Goal: Information Seeking & Learning: Learn about a topic

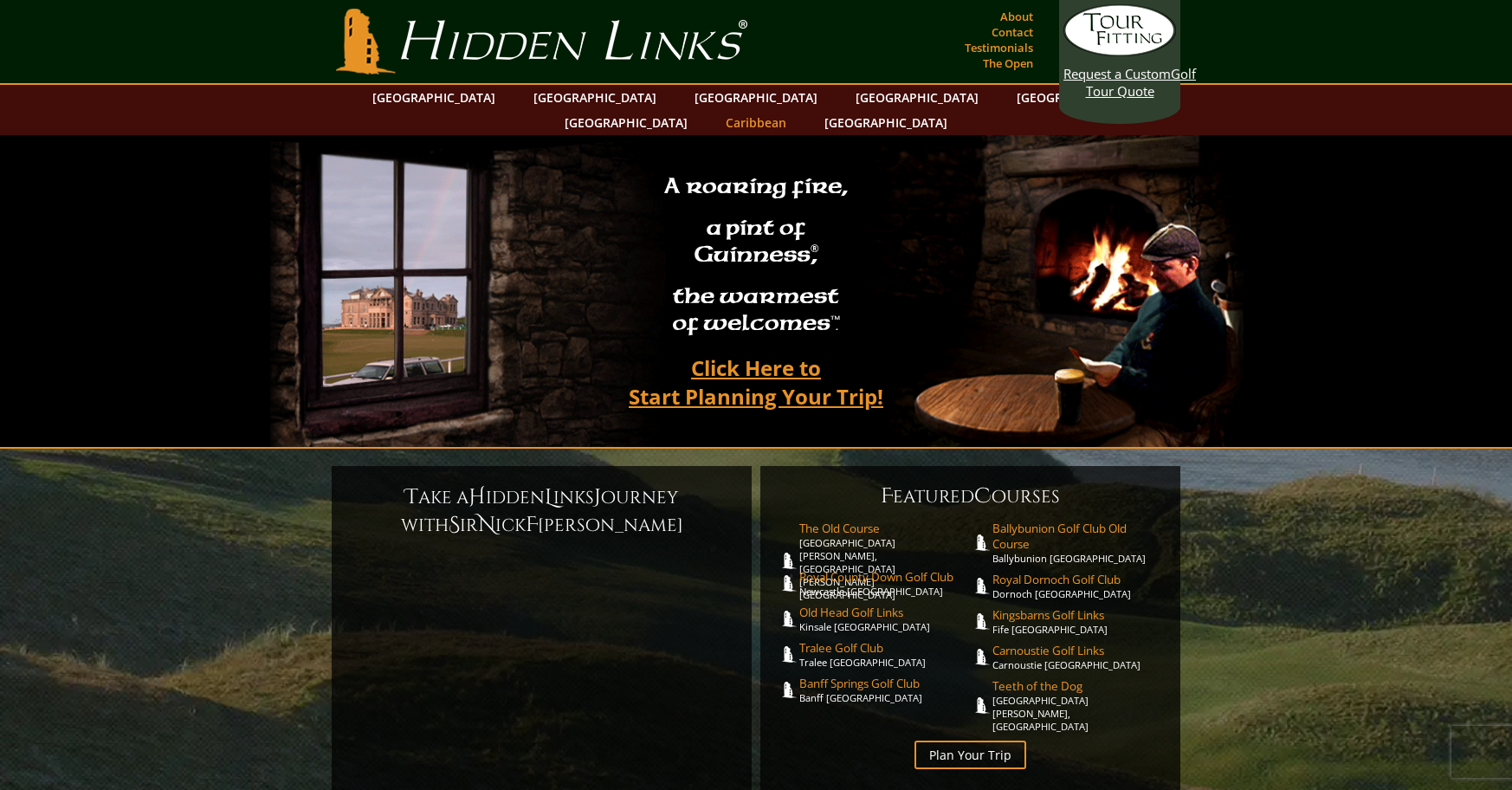
click at [795, 110] on link "Caribbean" at bounding box center [756, 123] width 78 height 25
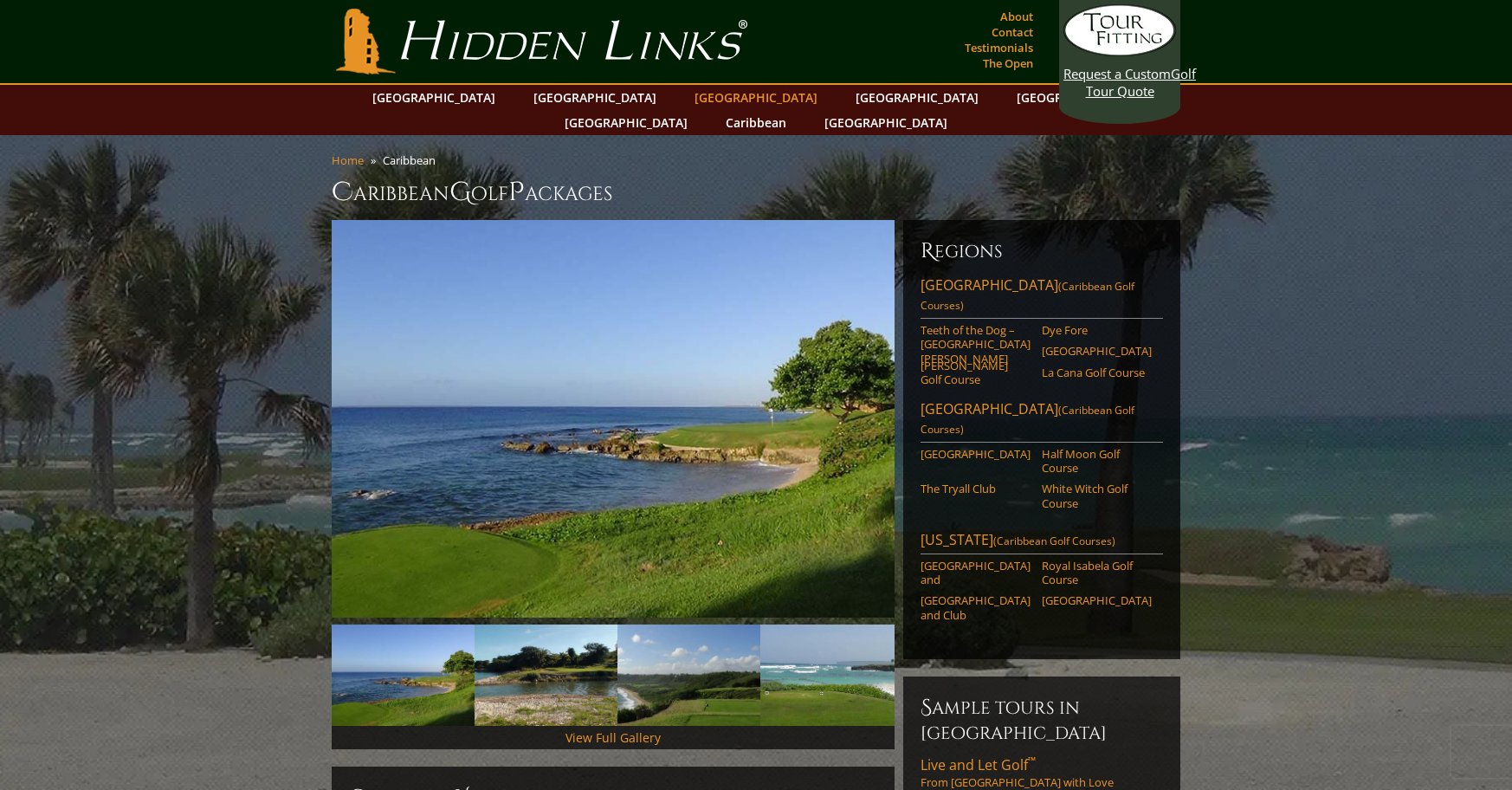
click at [686, 101] on link "[GEOGRAPHIC_DATA]" at bounding box center [756, 97] width 140 height 25
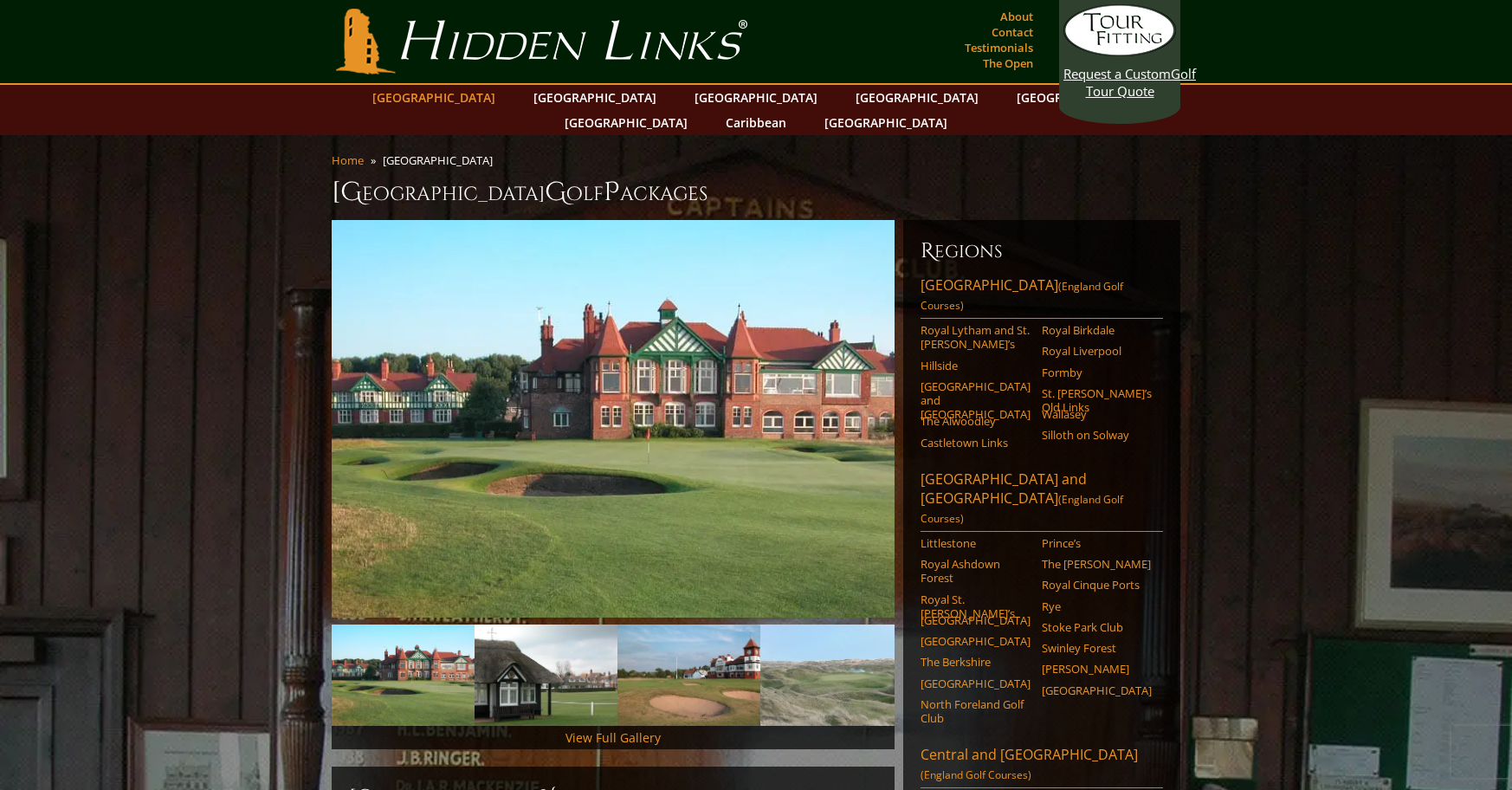
click at [475, 100] on link "[GEOGRAPHIC_DATA]" at bounding box center [434, 97] width 140 height 25
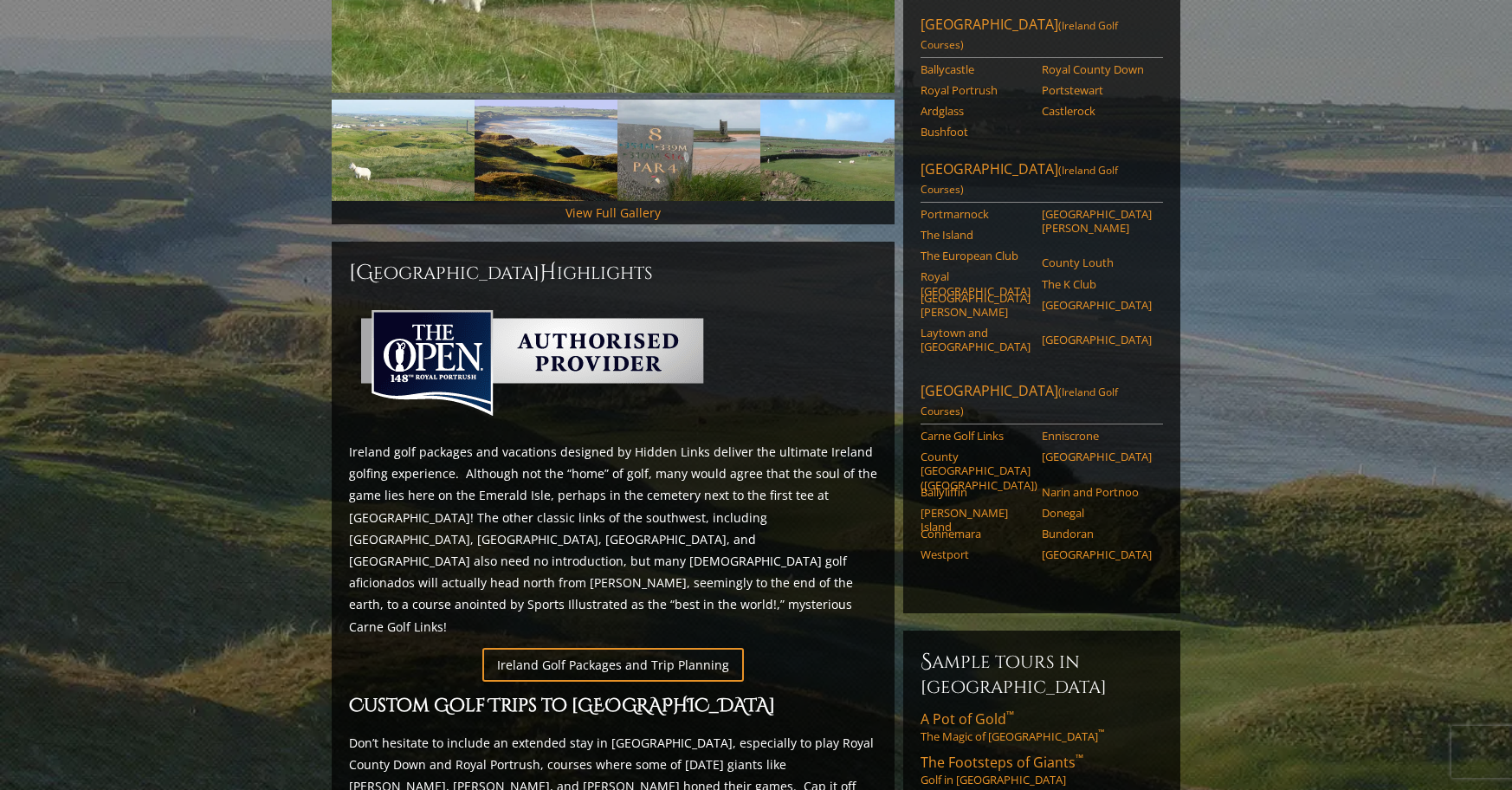
scroll to position [442, 0]
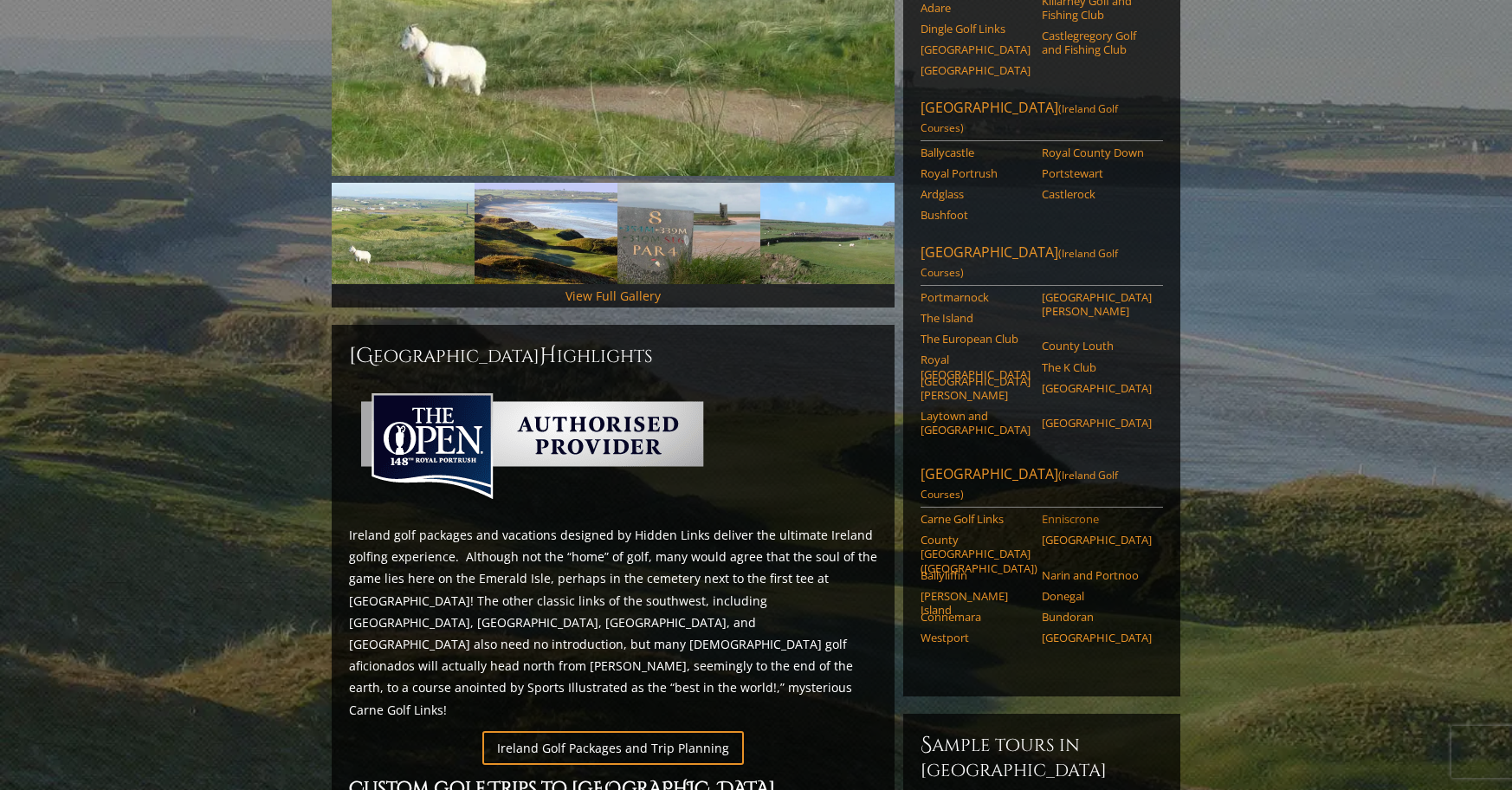
click at [1078, 512] on link "Enniscrone" at bounding box center [1096, 519] width 110 height 14
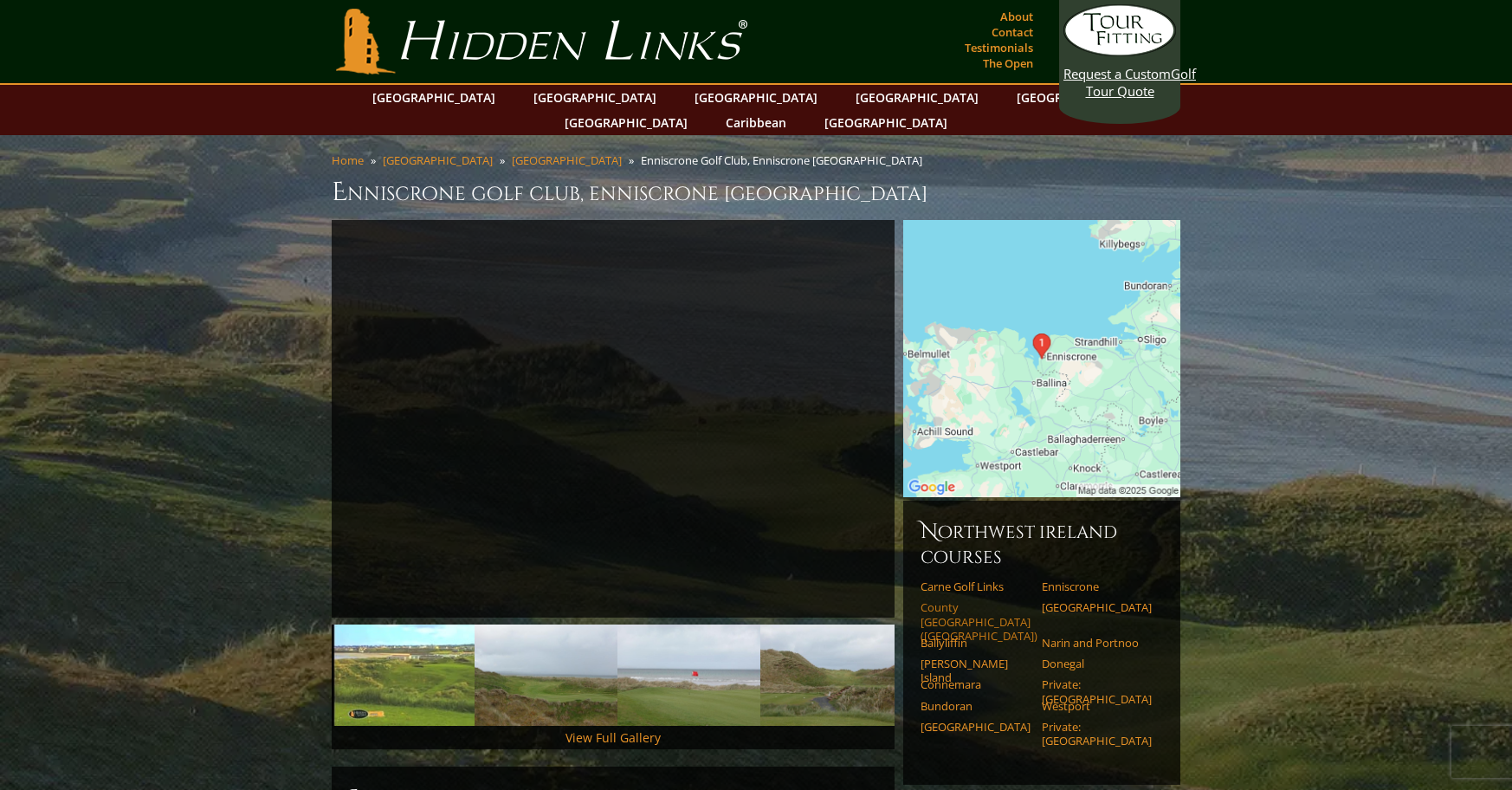
click at [971, 601] on link "County Sligo (Rosses Point)" at bounding box center [975, 622] width 110 height 43
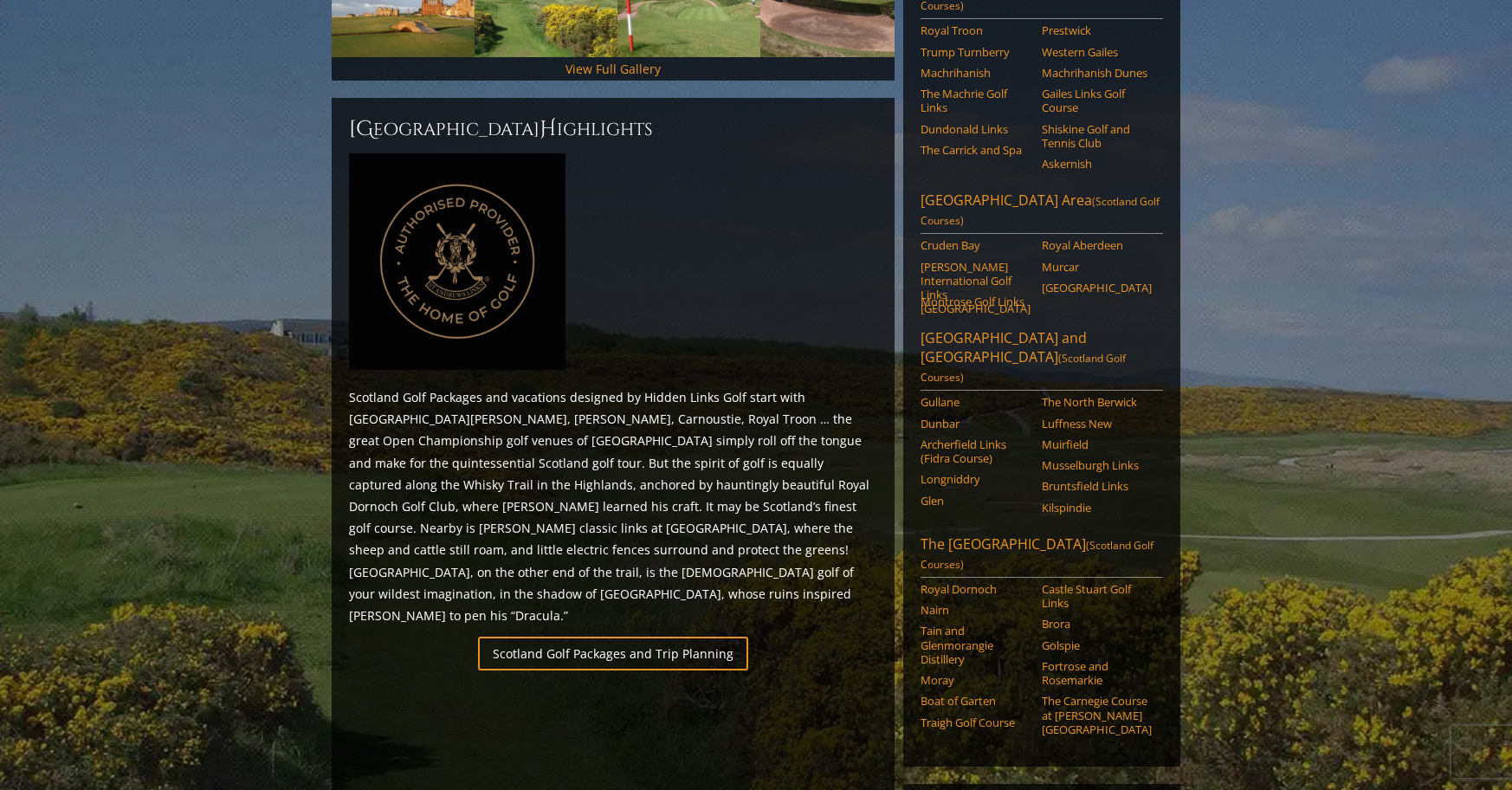
scroll to position [741, 0]
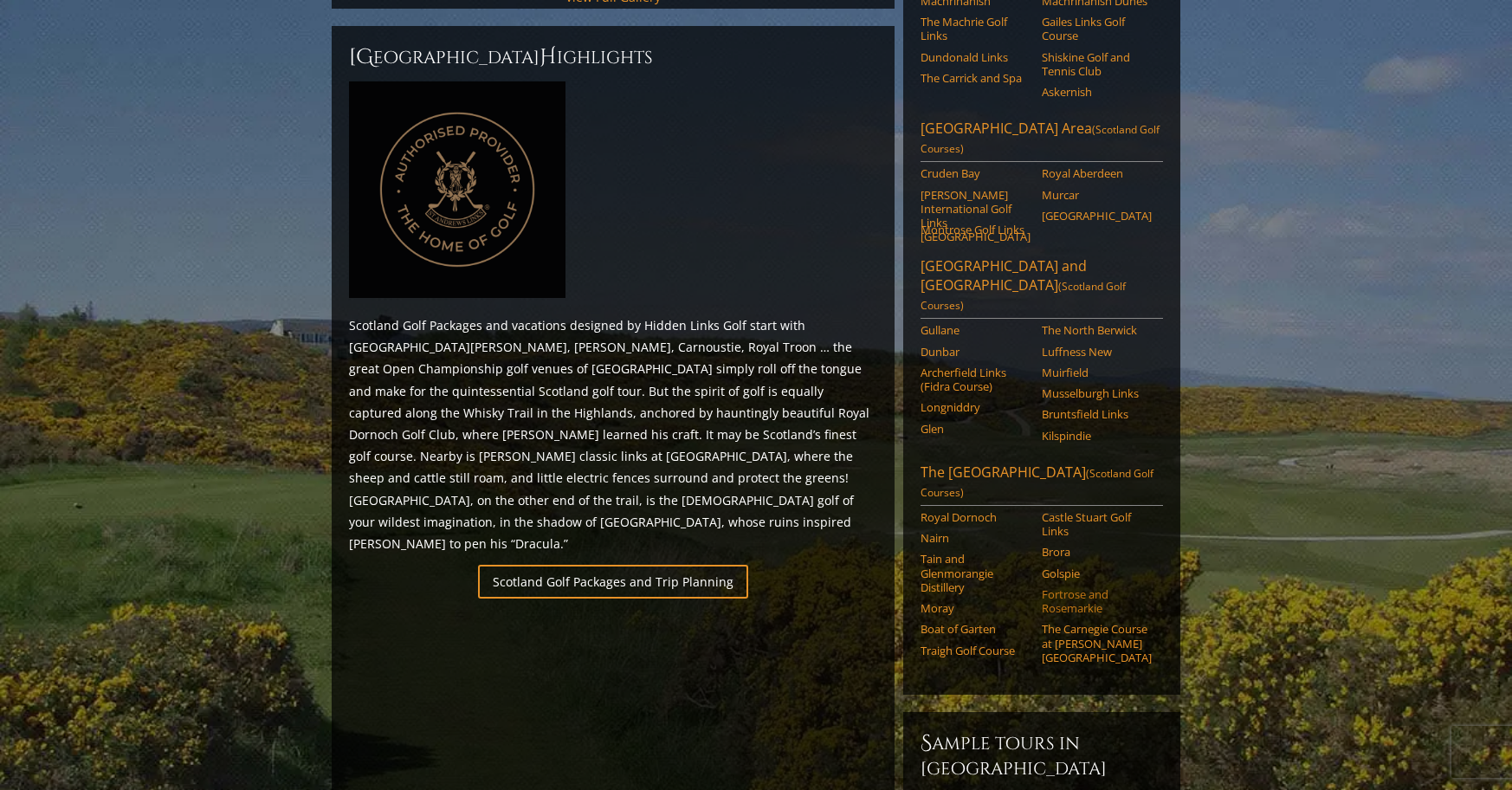
click at [1093, 587] on link "Fortrose and Rosemarkie" at bounding box center [1096, 601] width 110 height 28
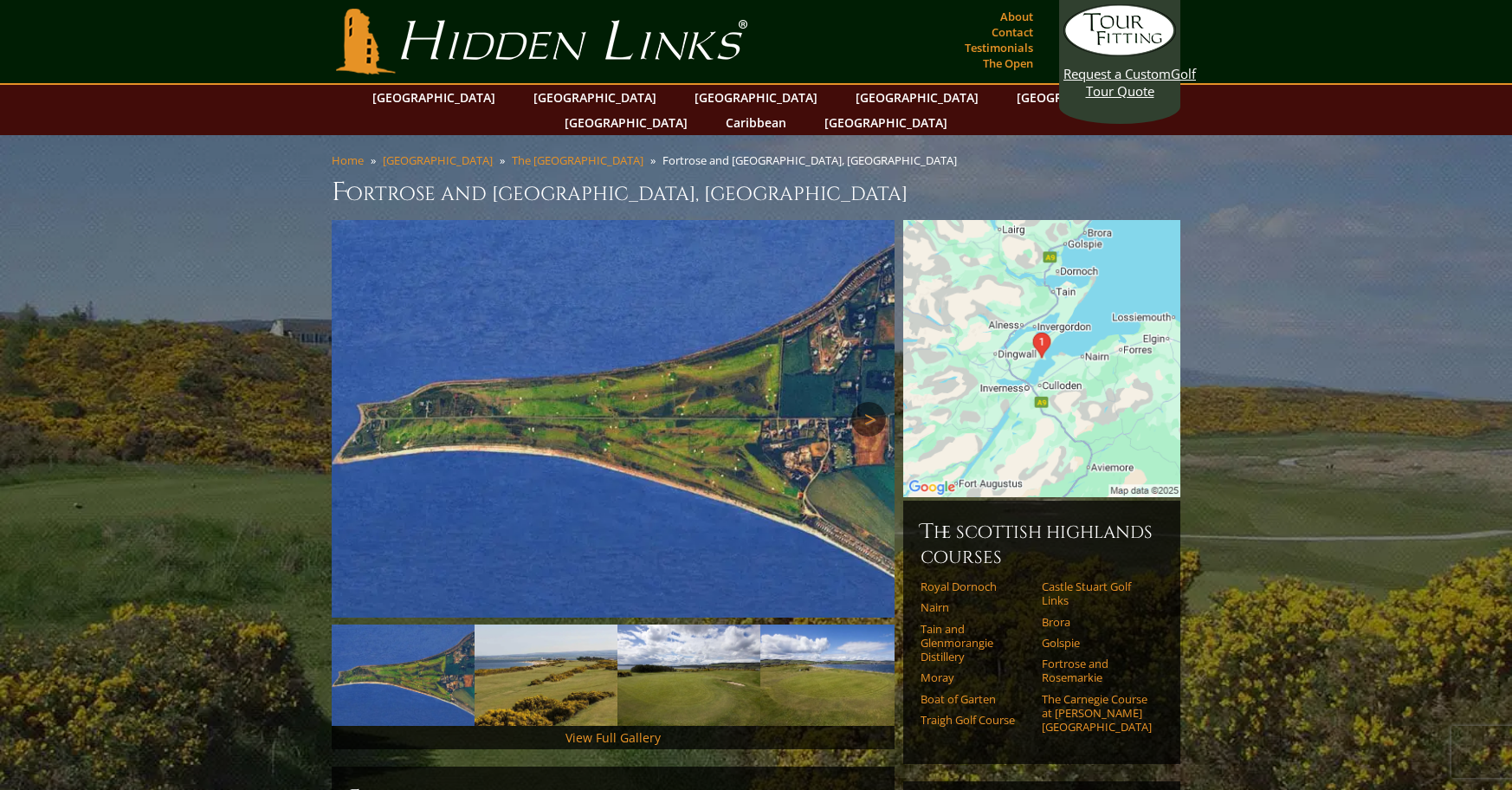
click at [872, 402] on link "Next" at bounding box center [869, 420] width 35 height 35
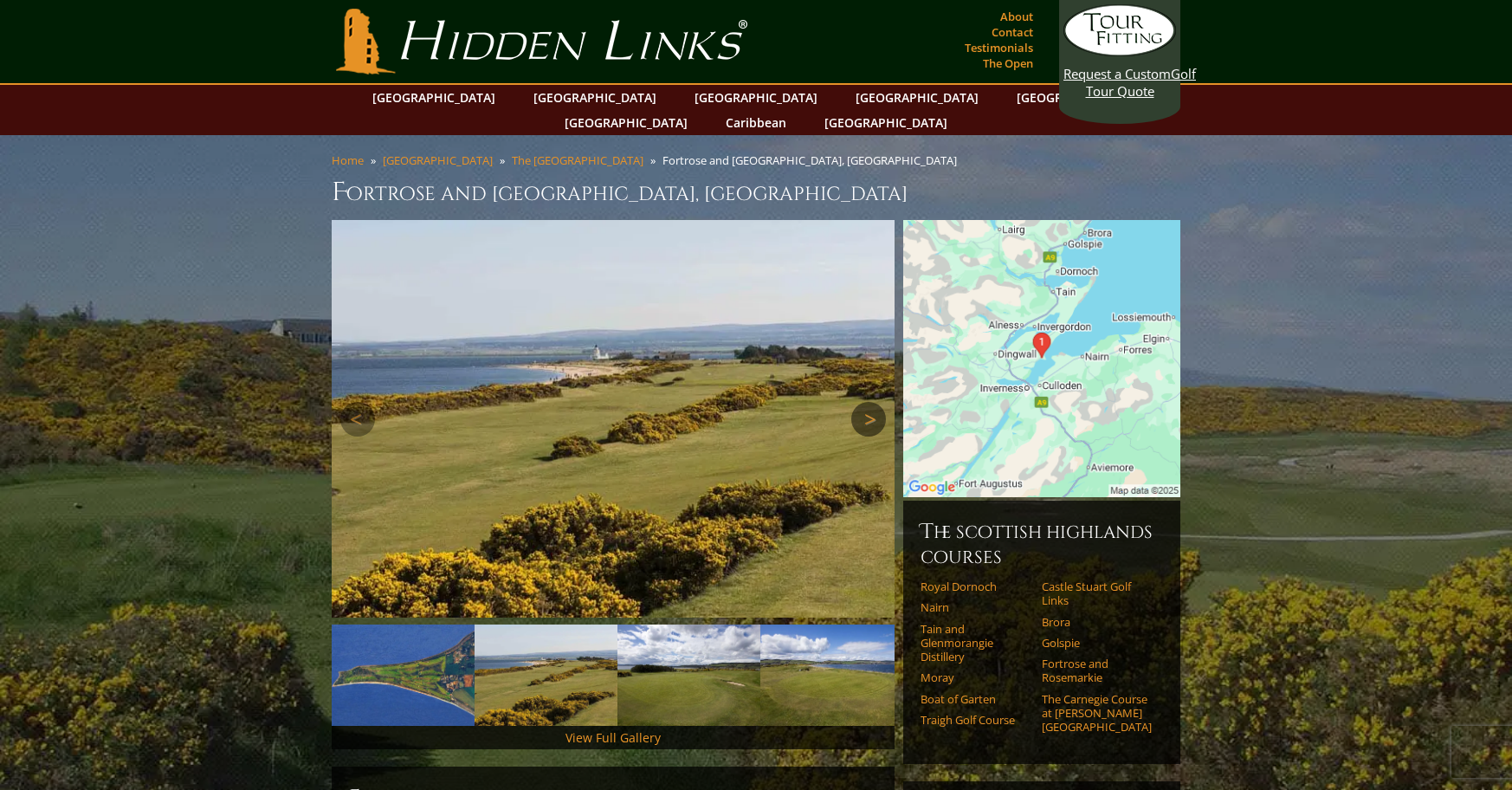
click at [873, 402] on link "Next" at bounding box center [869, 420] width 35 height 35
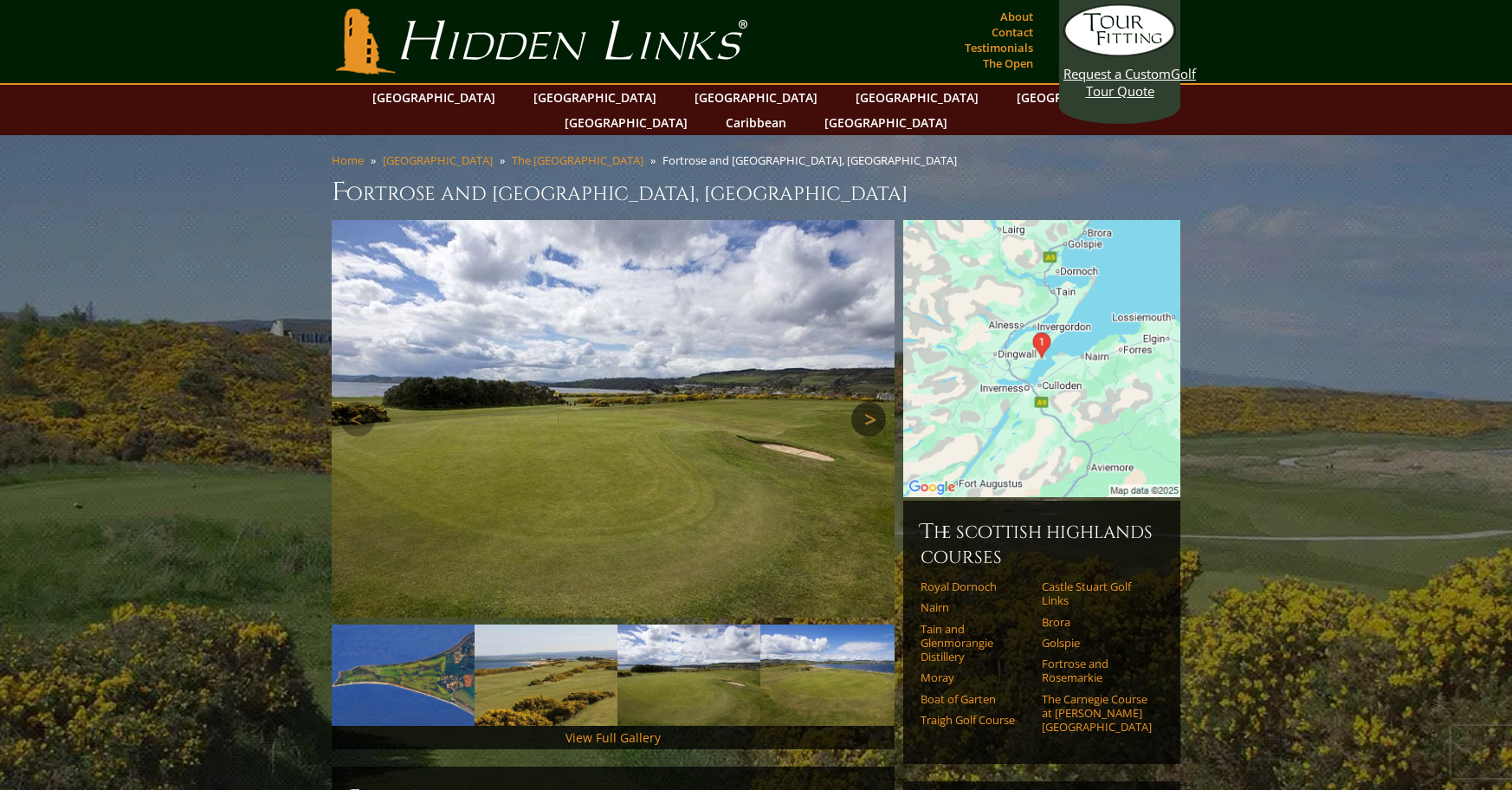
click at [873, 402] on link "Next" at bounding box center [869, 420] width 35 height 35
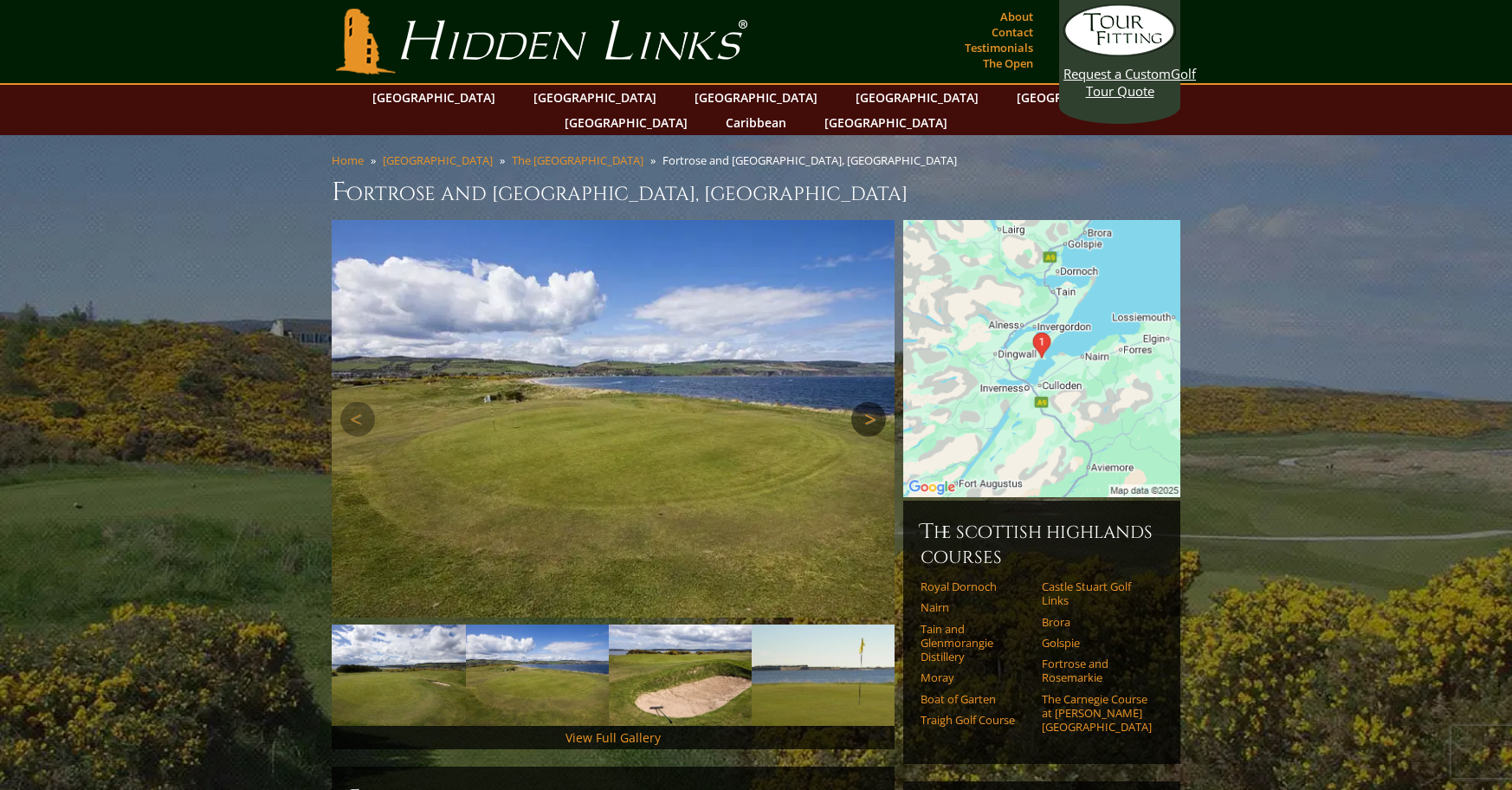
click at [873, 402] on link "Next" at bounding box center [869, 420] width 35 height 35
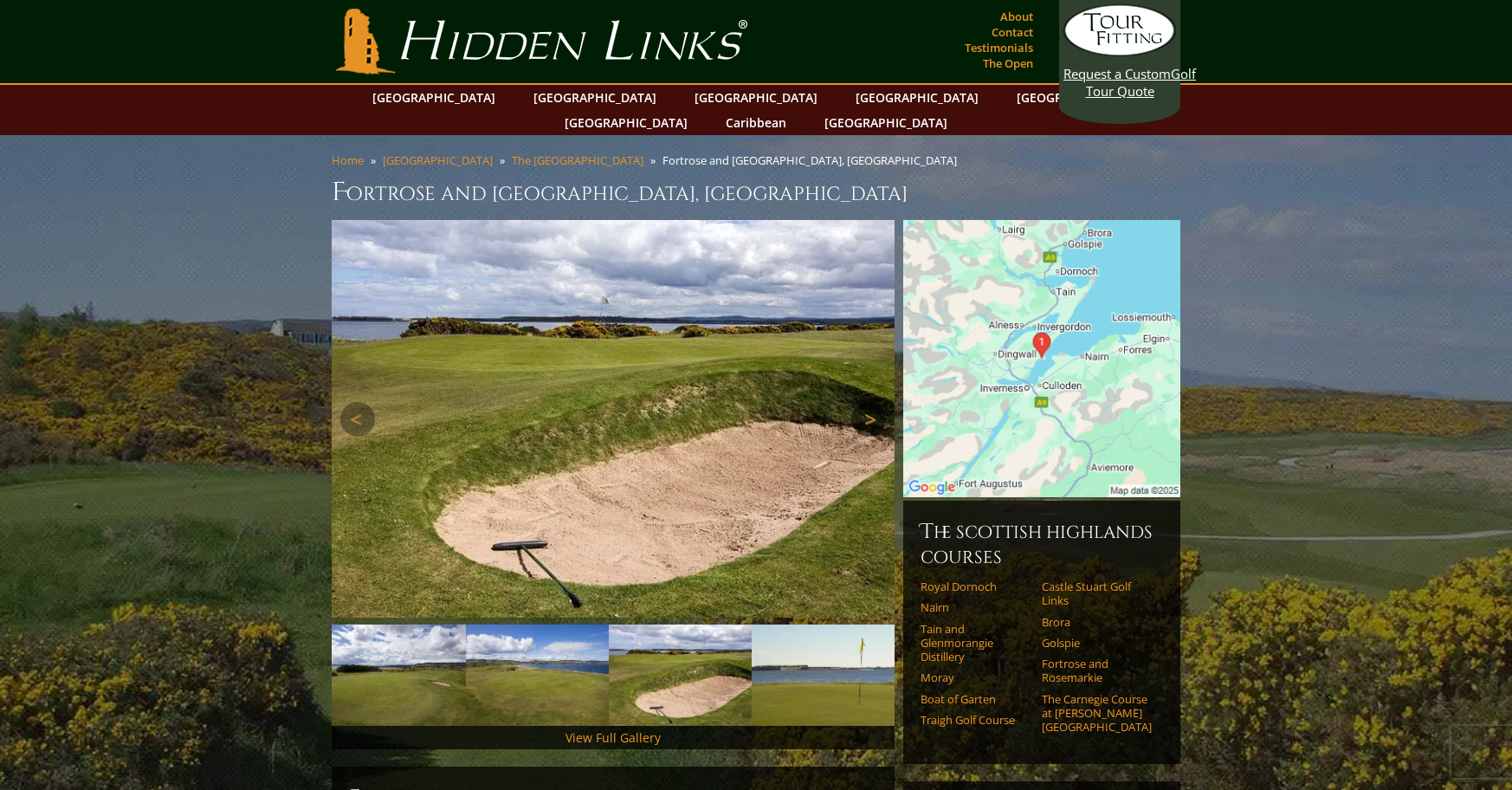
click at [873, 402] on link "Next" at bounding box center [869, 420] width 35 height 35
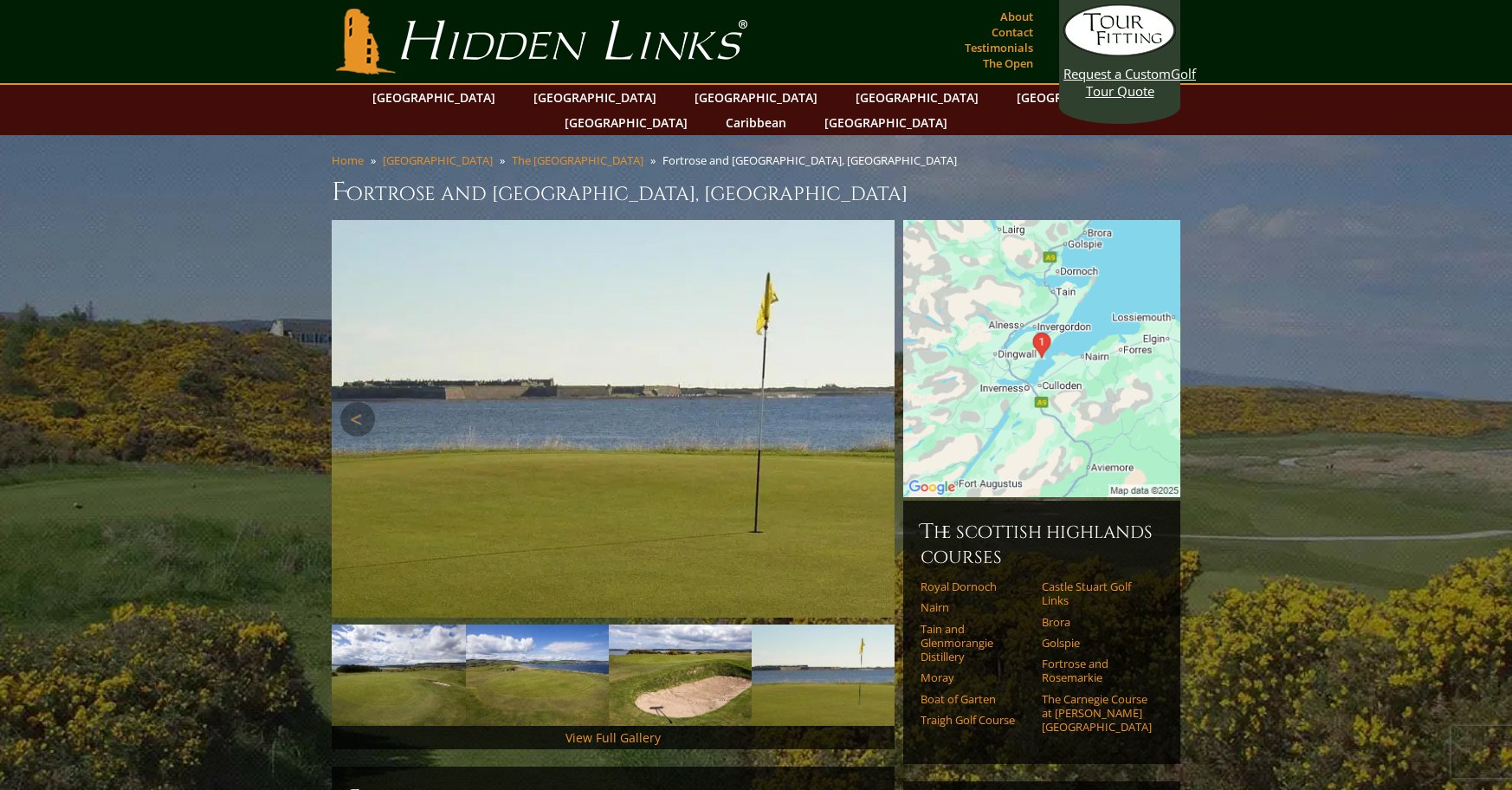
click at [873, 402] on link "Next" at bounding box center [869, 420] width 35 height 35
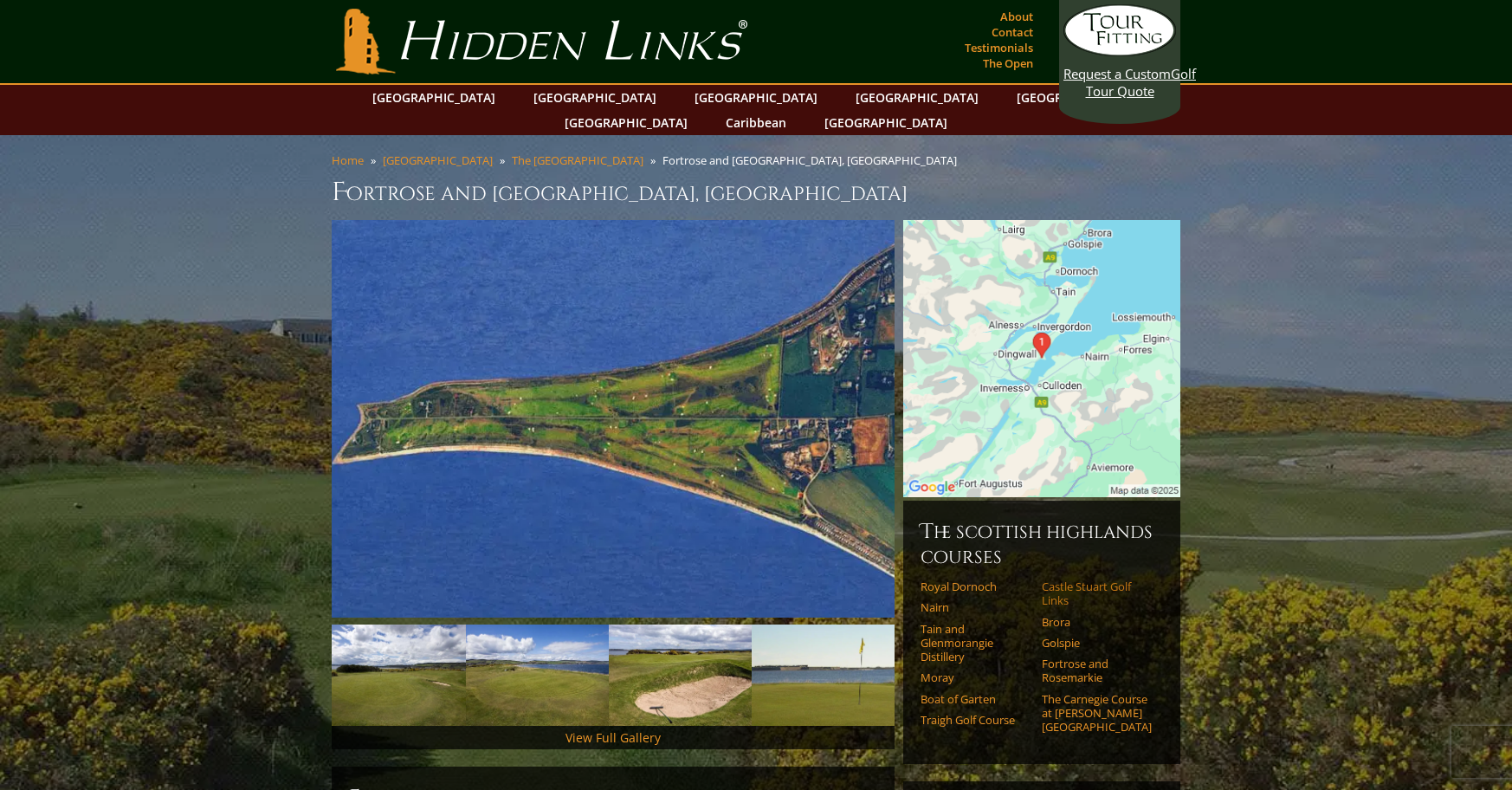
click at [1084, 580] on link "Castle Stuart Golf Links" at bounding box center [1096, 593] width 110 height 28
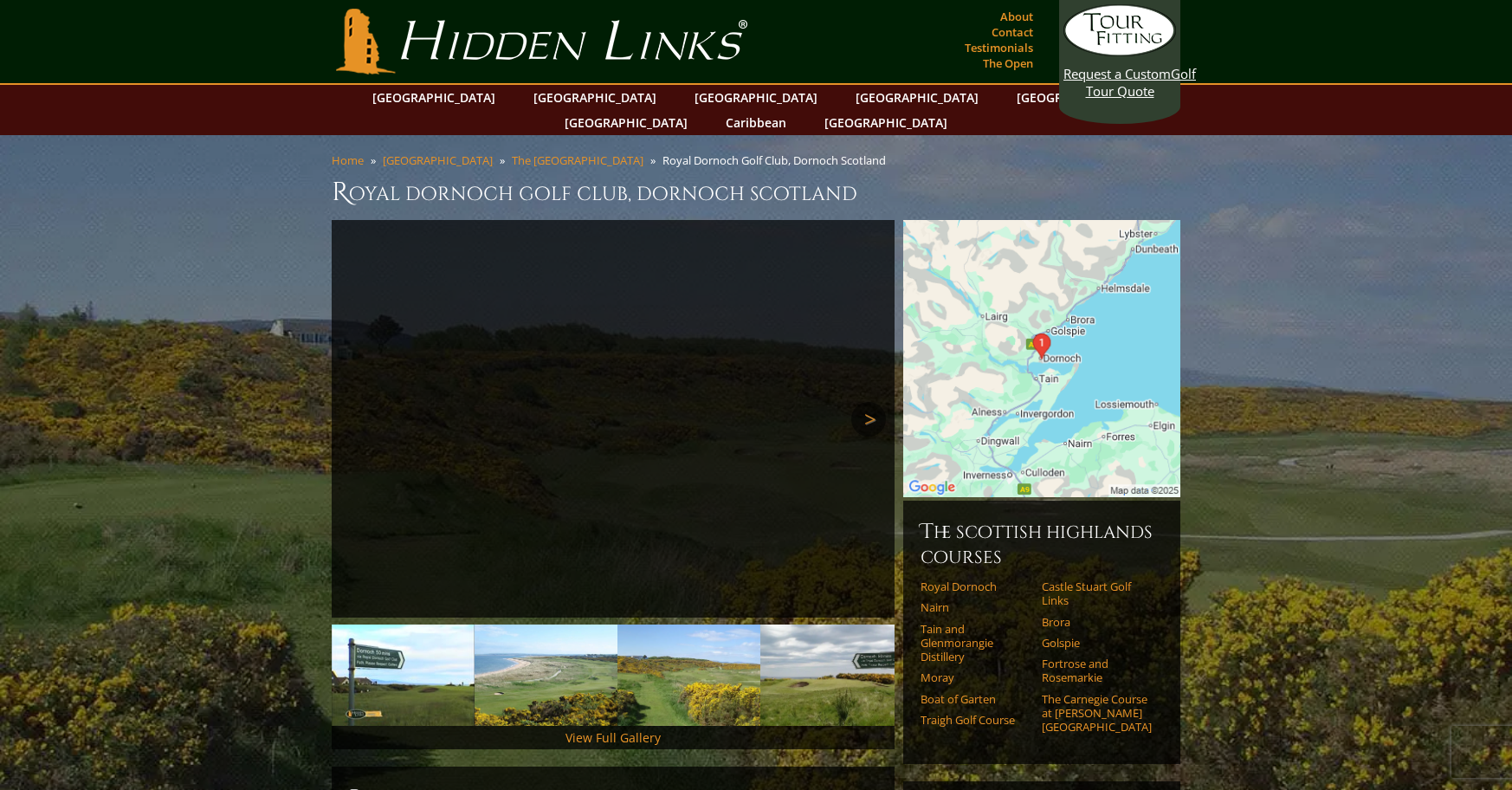
click at [873, 402] on link "Next" at bounding box center [869, 420] width 35 height 35
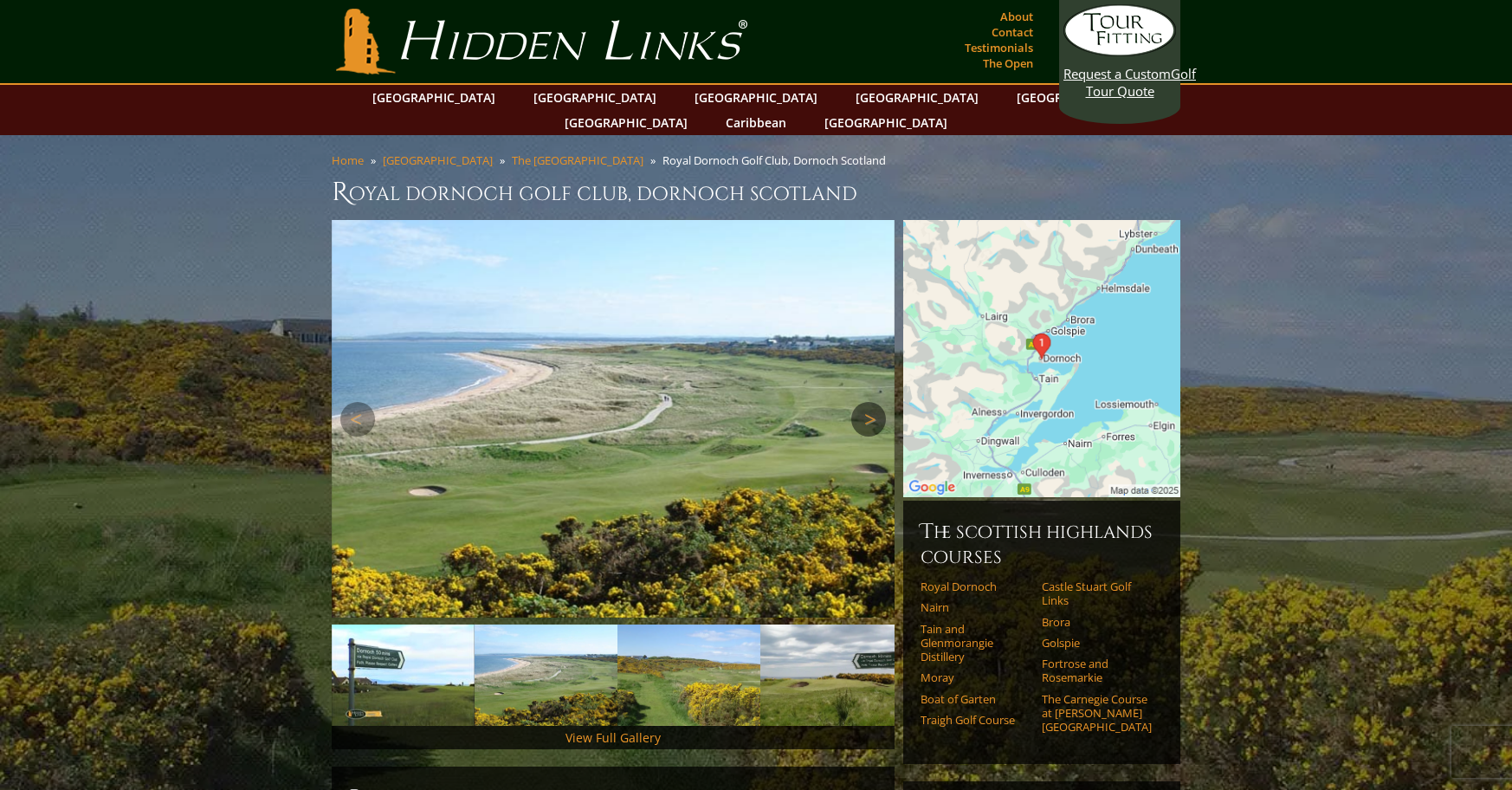
click at [873, 402] on link "Next" at bounding box center [869, 420] width 35 height 35
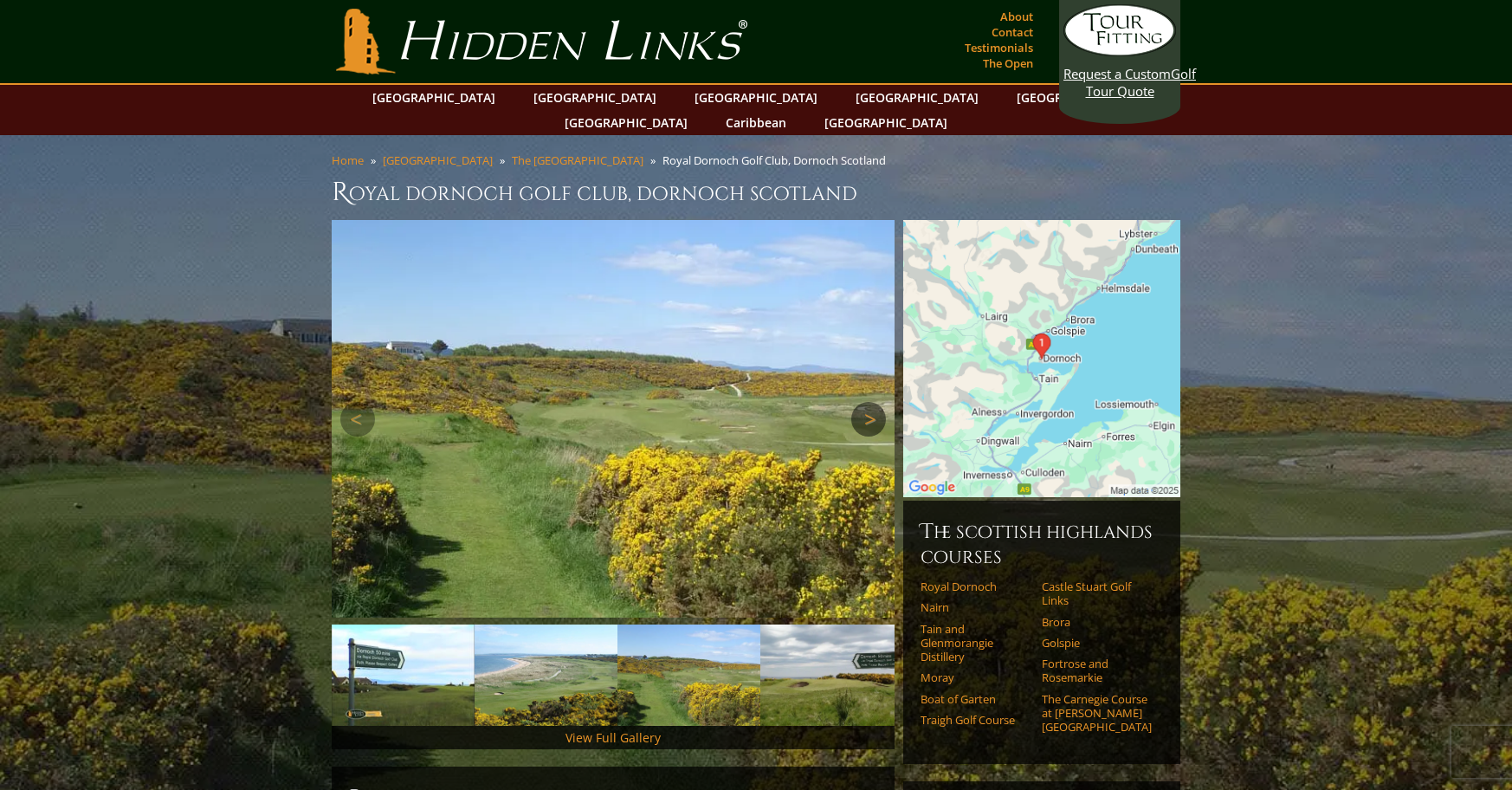
click at [873, 402] on link "Next" at bounding box center [869, 420] width 35 height 35
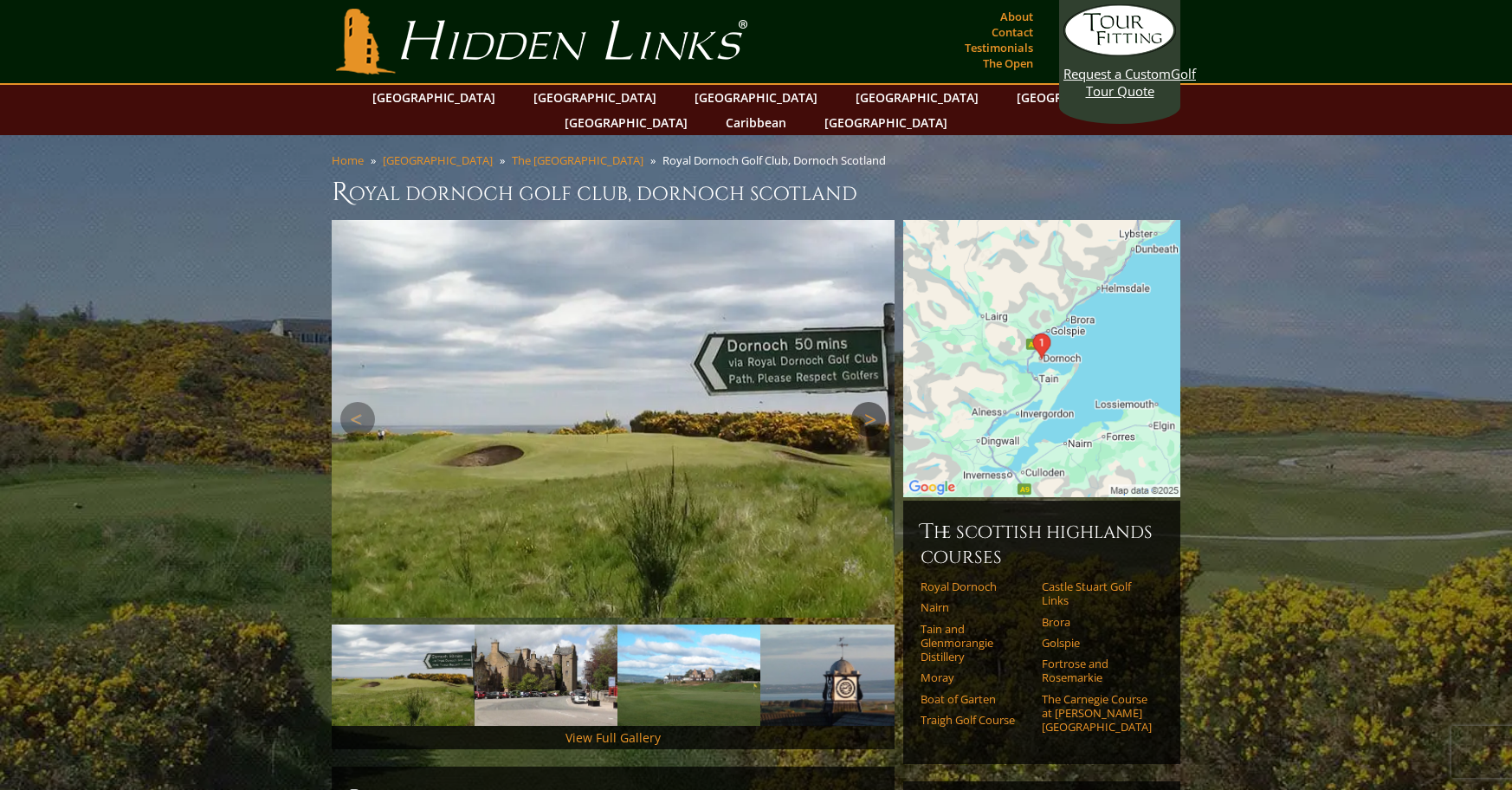
click at [873, 402] on link "Next" at bounding box center [869, 420] width 35 height 35
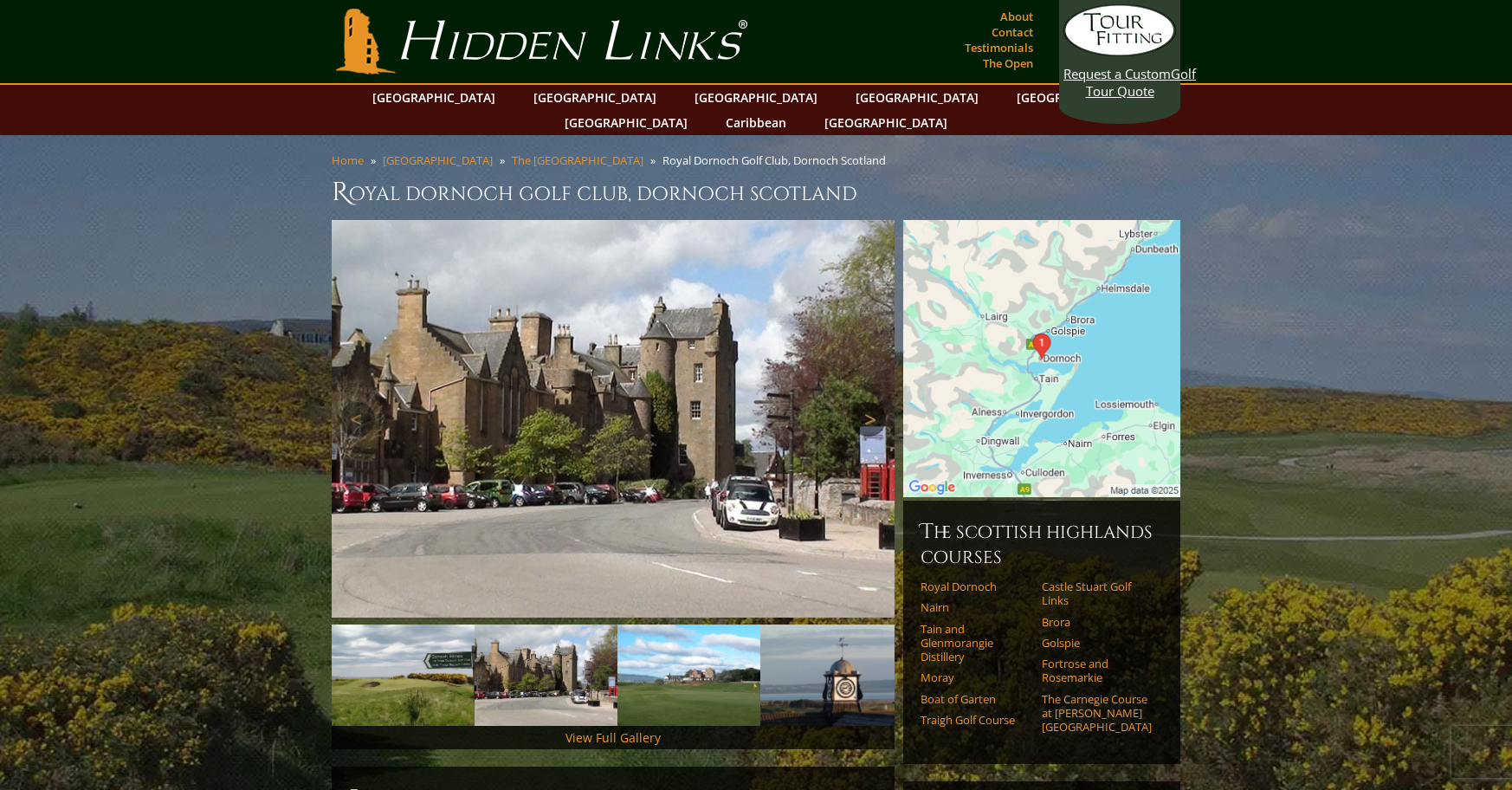
click at [873, 402] on link "Next" at bounding box center [869, 420] width 35 height 35
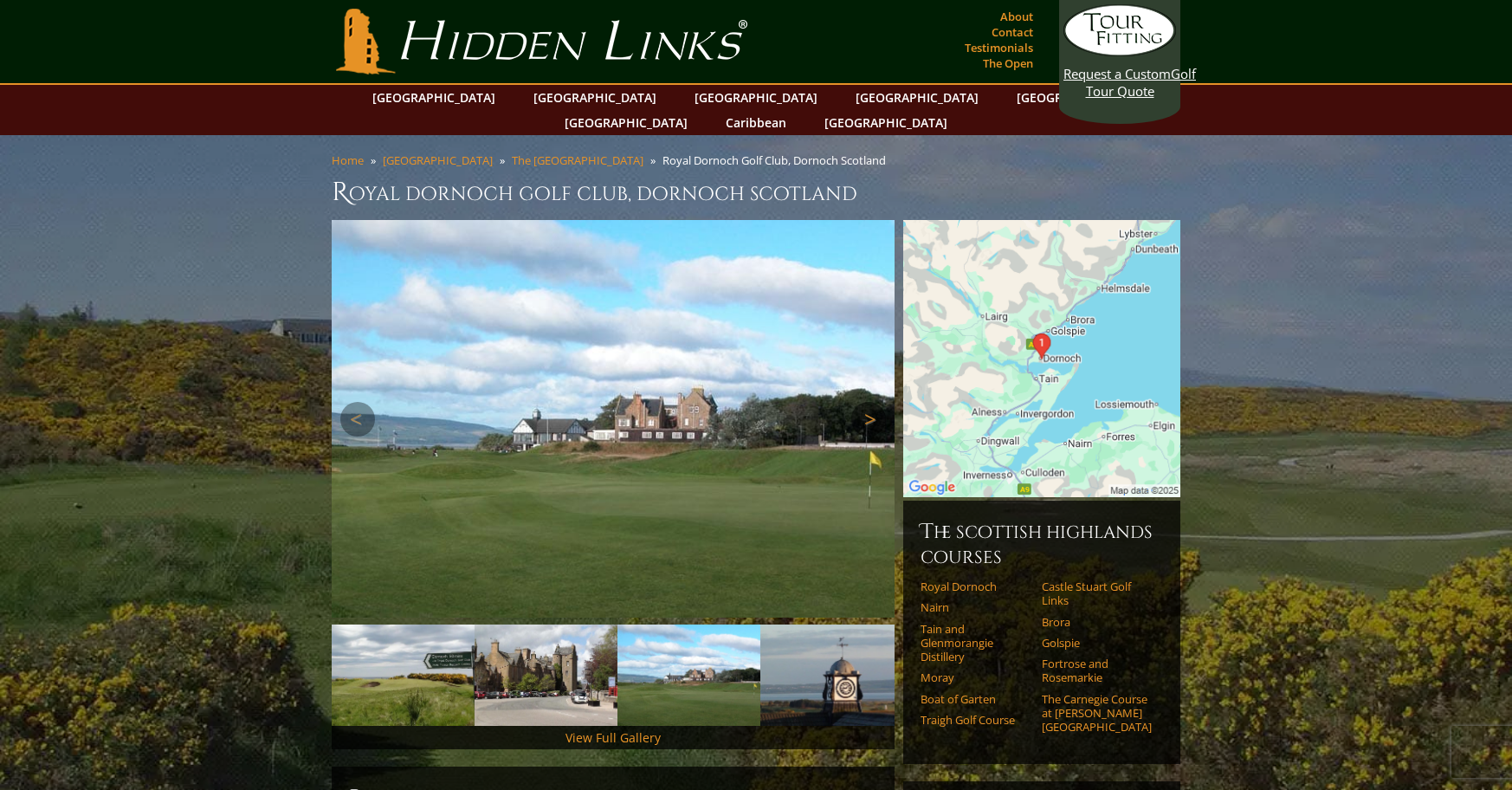
click at [873, 402] on link "Next" at bounding box center [869, 420] width 35 height 35
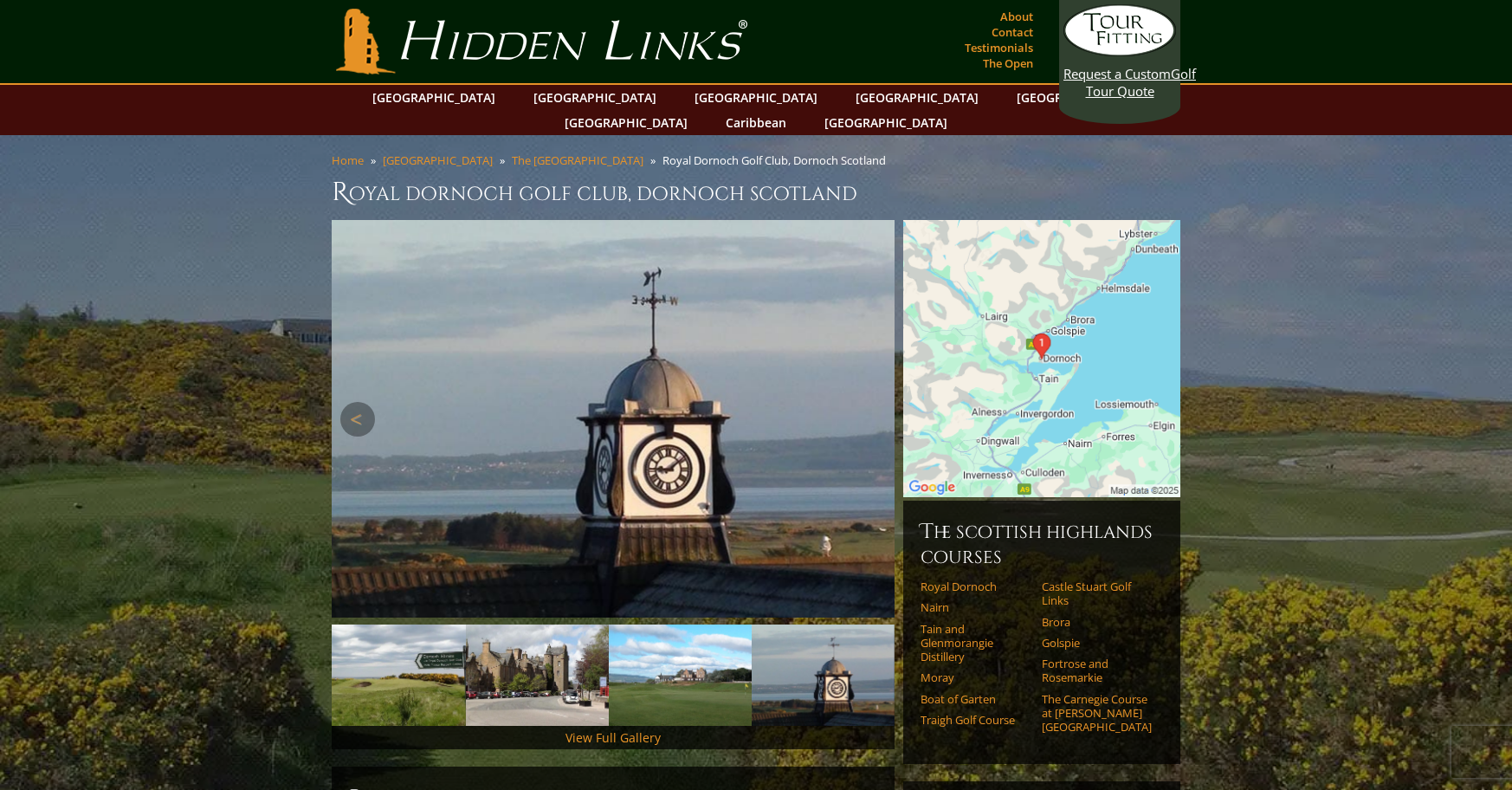
click at [873, 402] on link "Next" at bounding box center [869, 420] width 35 height 35
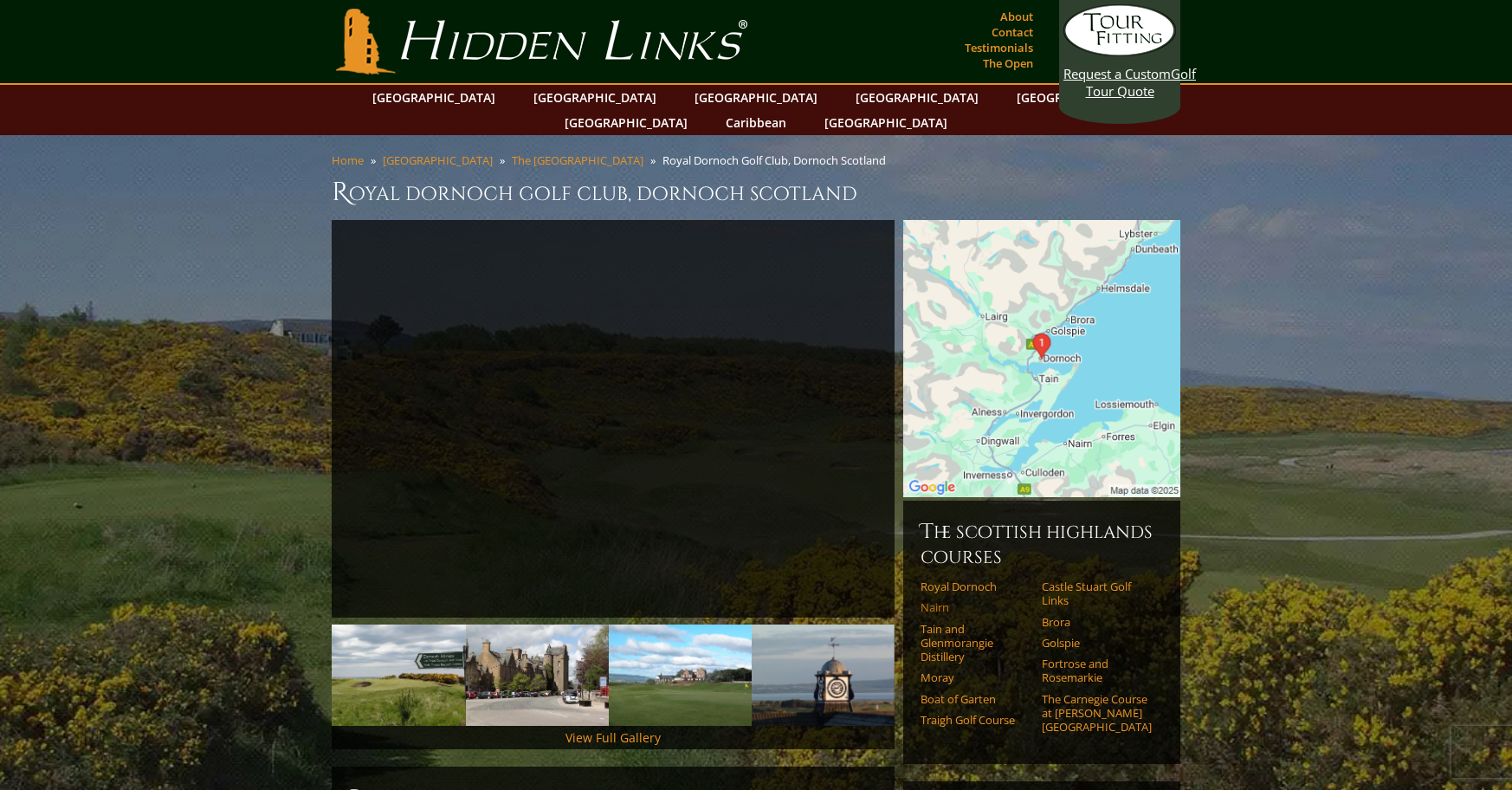
click at [944, 601] on link "Nairn" at bounding box center [975, 607] width 110 height 14
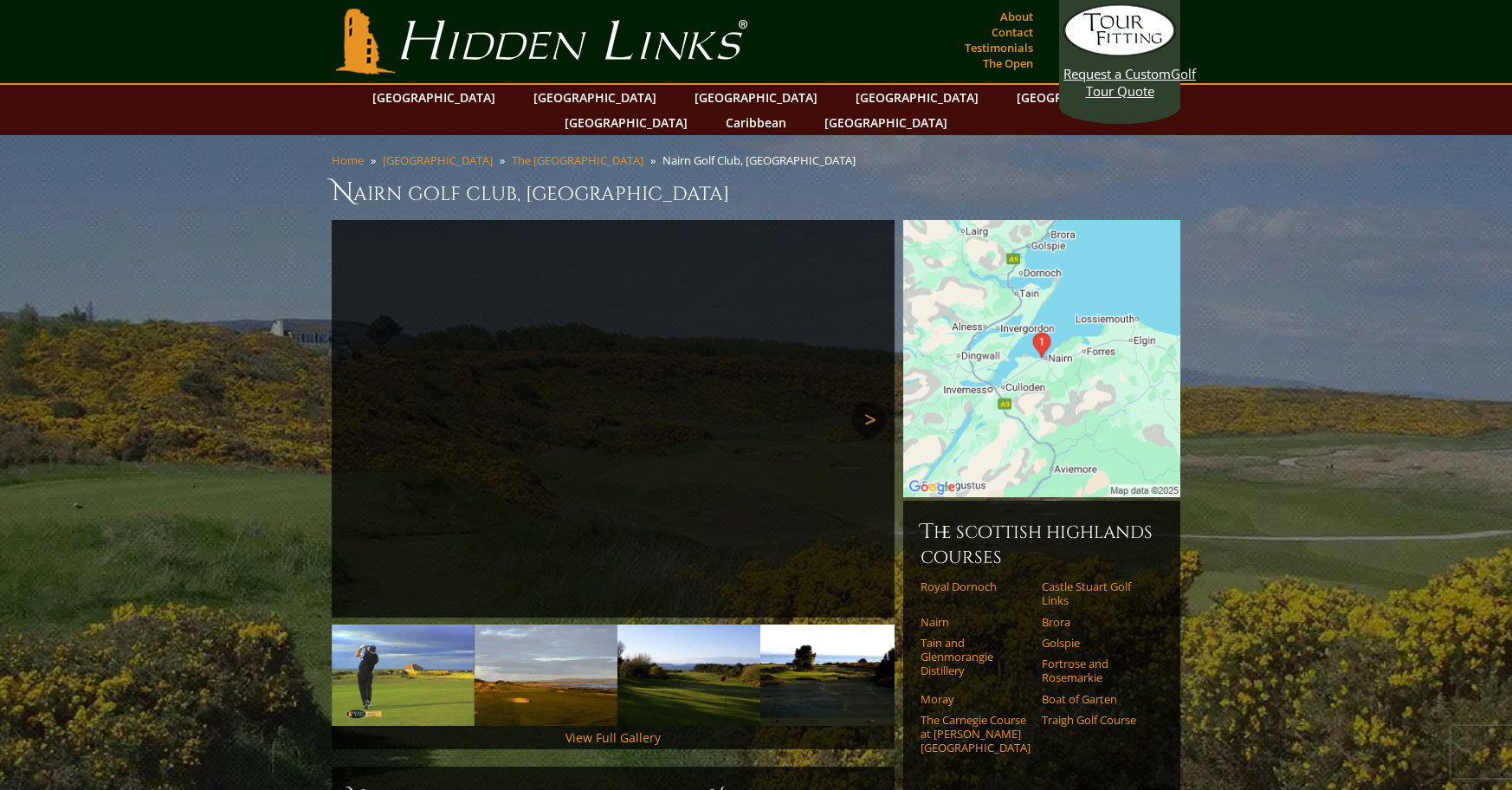
click at [878, 402] on link "Next" at bounding box center [869, 420] width 35 height 35
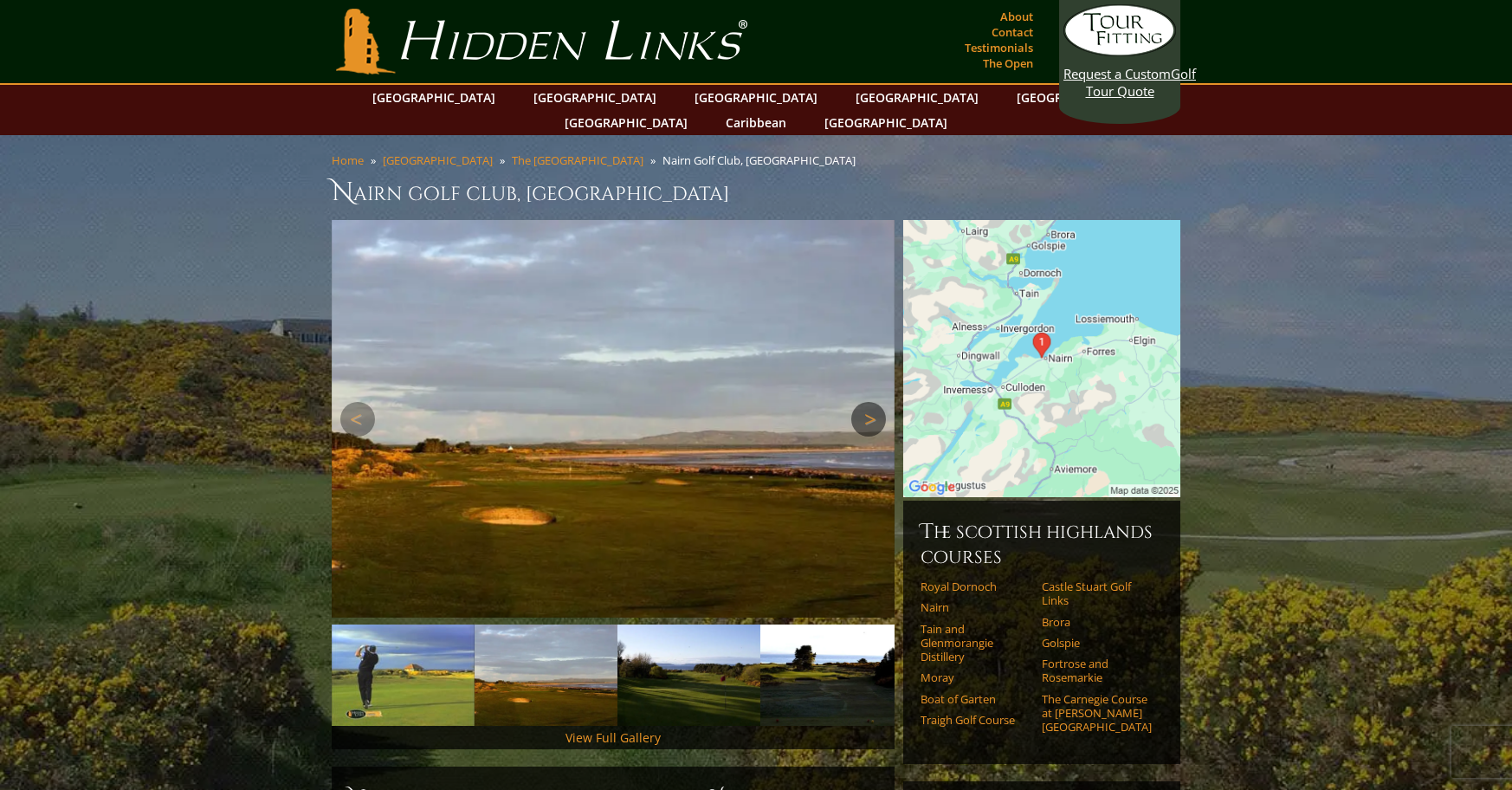
click at [874, 402] on link "Next" at bounding box center [869, 420] width 35 height 35
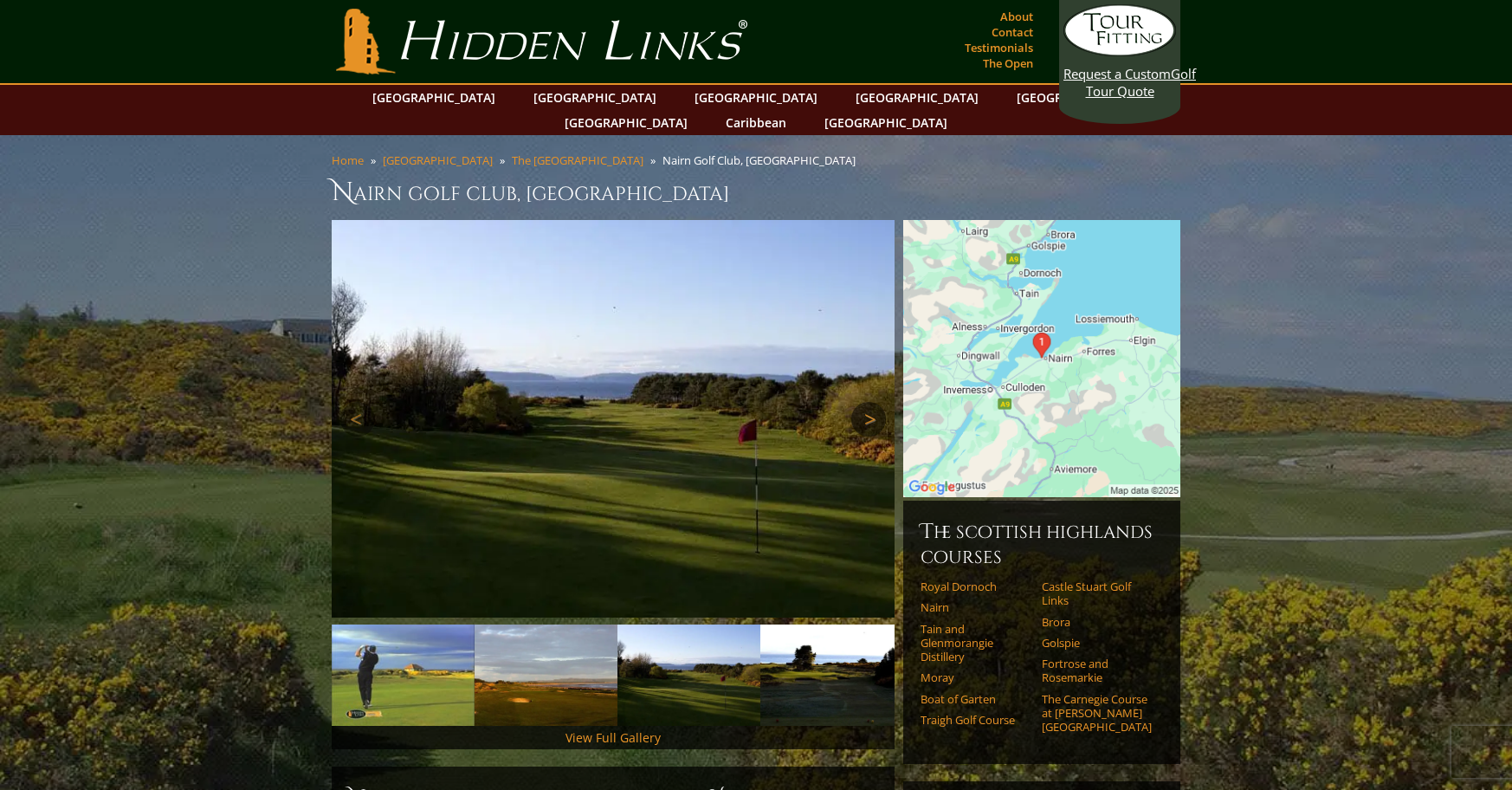
click at [874, 402] on link "Next" at bounding box center [869, 420] width 35 height 35
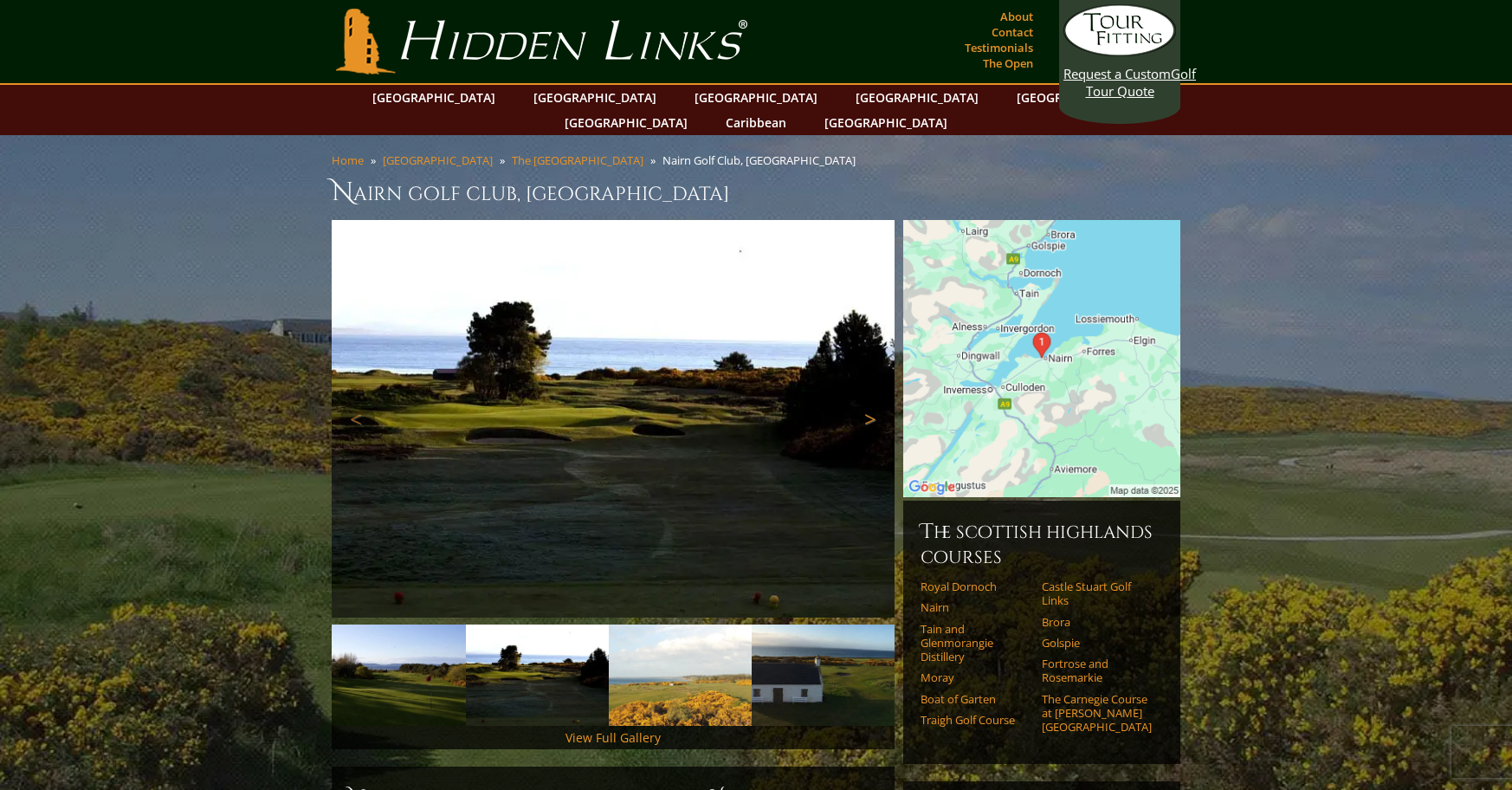
click at [874, 402] on link "Next" at bounding box center [869, 420] width 35 height 35
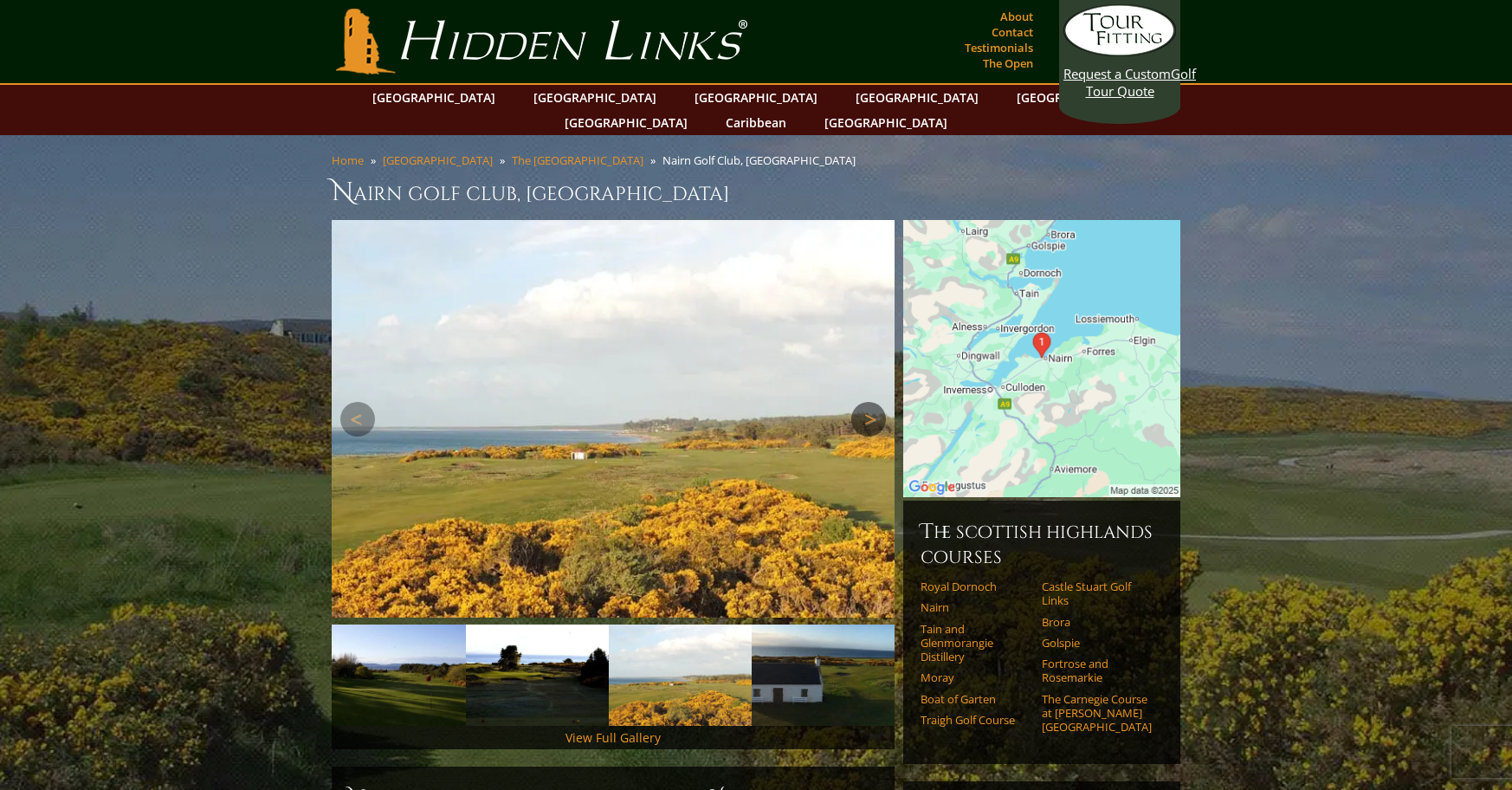
click at [874, 402] on link "Next" at bounding box center [869, 420] width 35 height 35
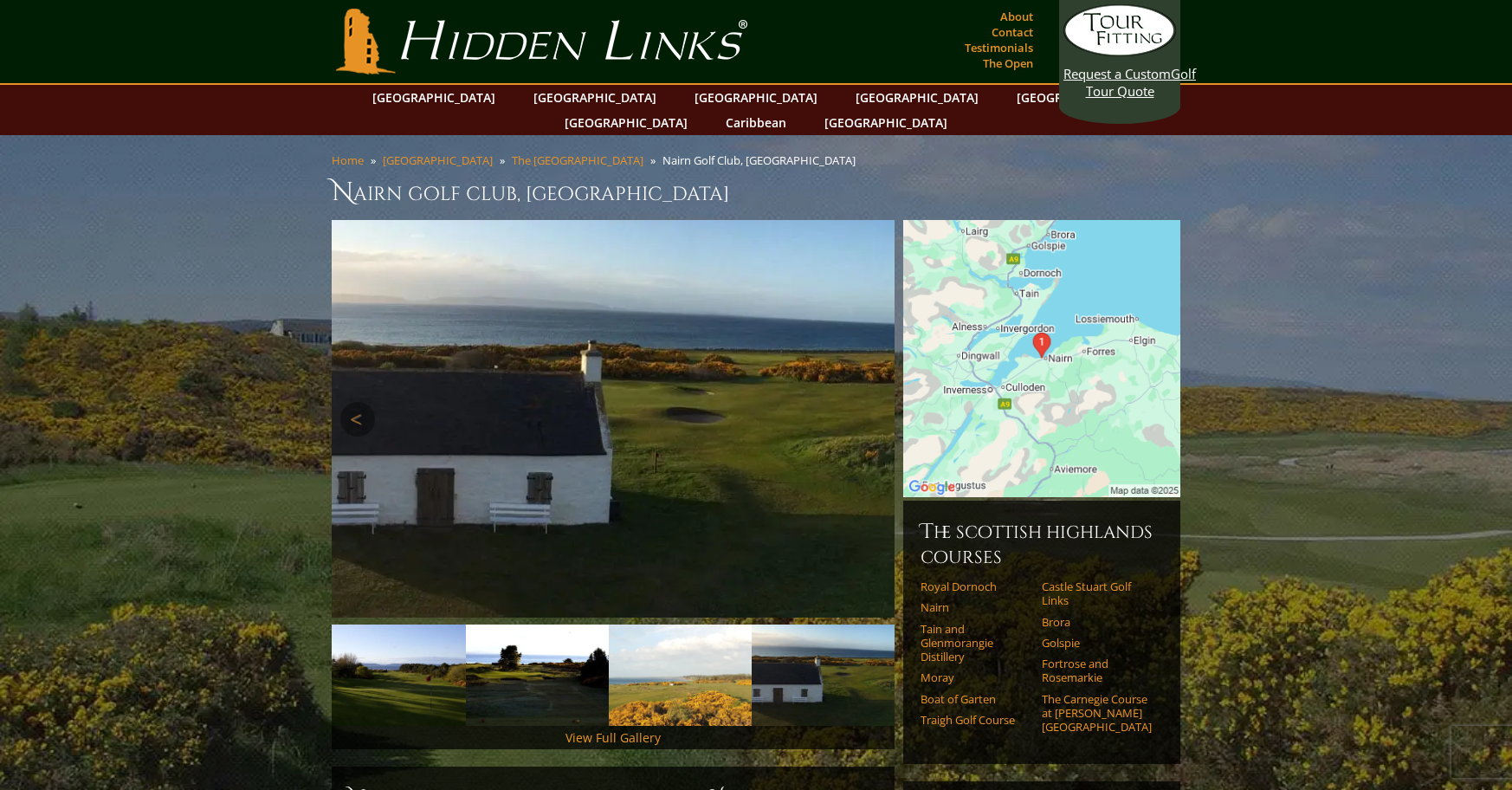
click at [874, 402] on link "Next" at bounding box center [869, 420] width 35 height 35
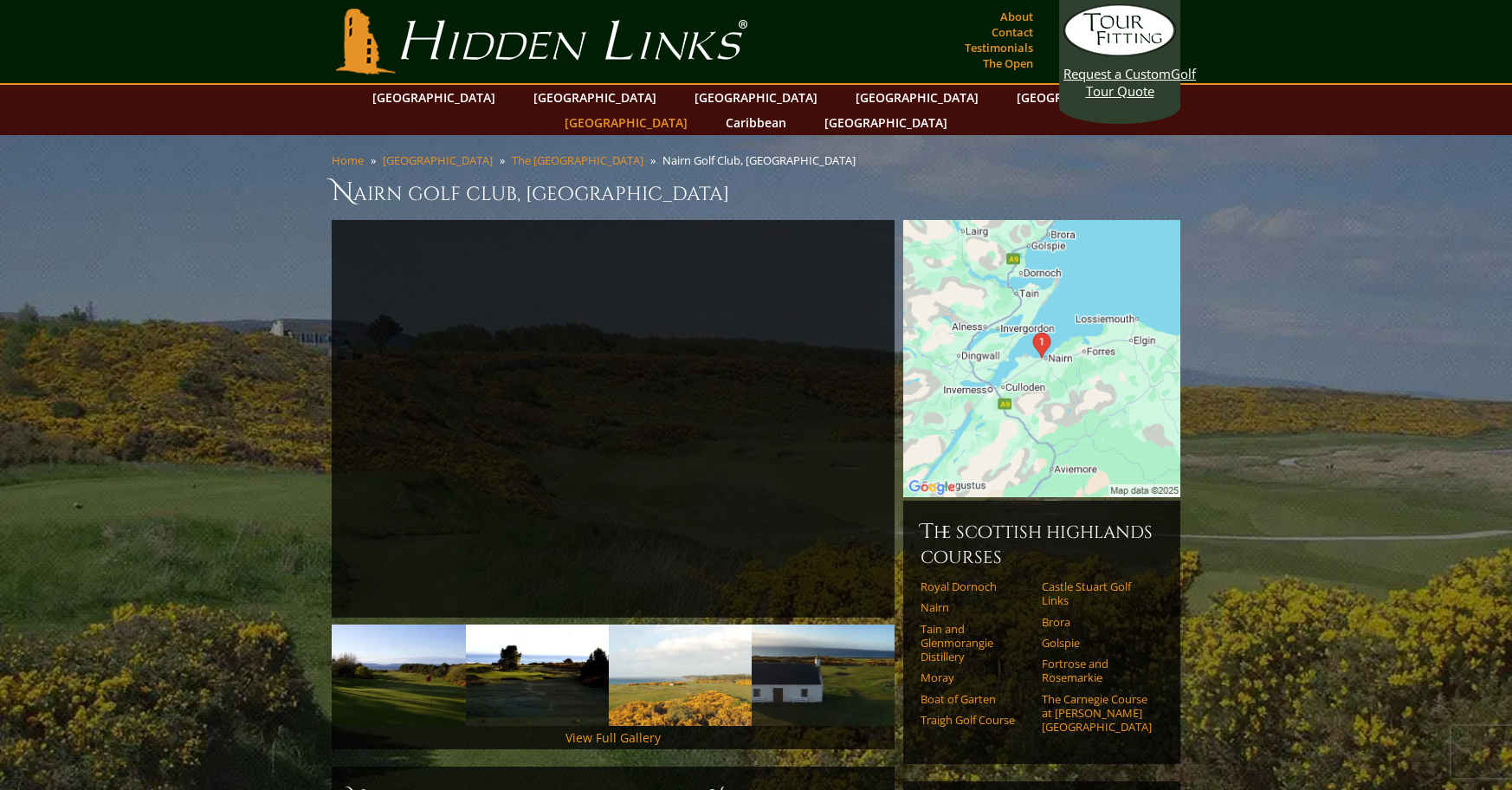
click at [696, 110] on link "[GEOGRAPHIC_DATA]" at bounding box center [626, 123] width 140 height 25
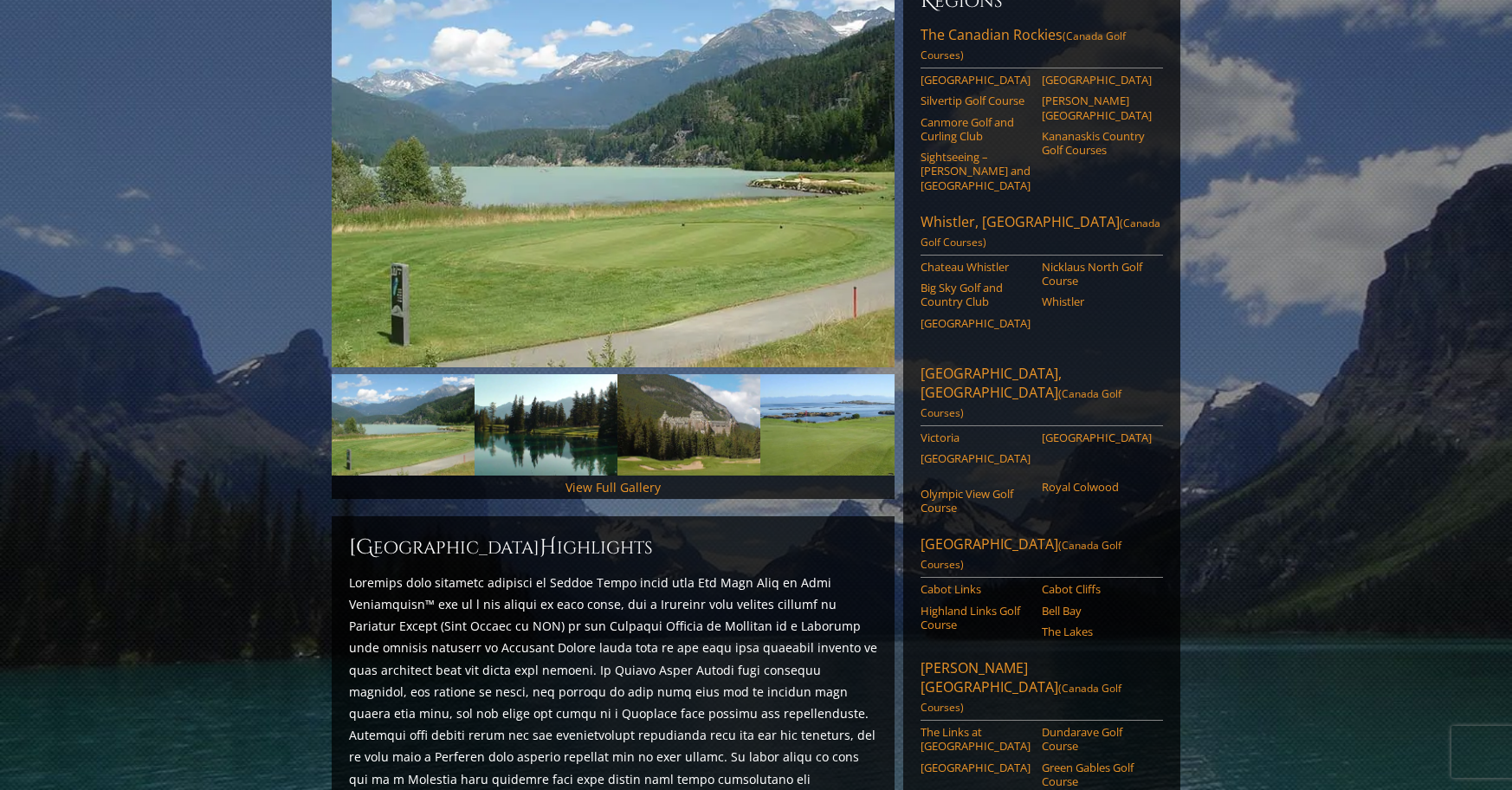
scroll to position [340, 0]
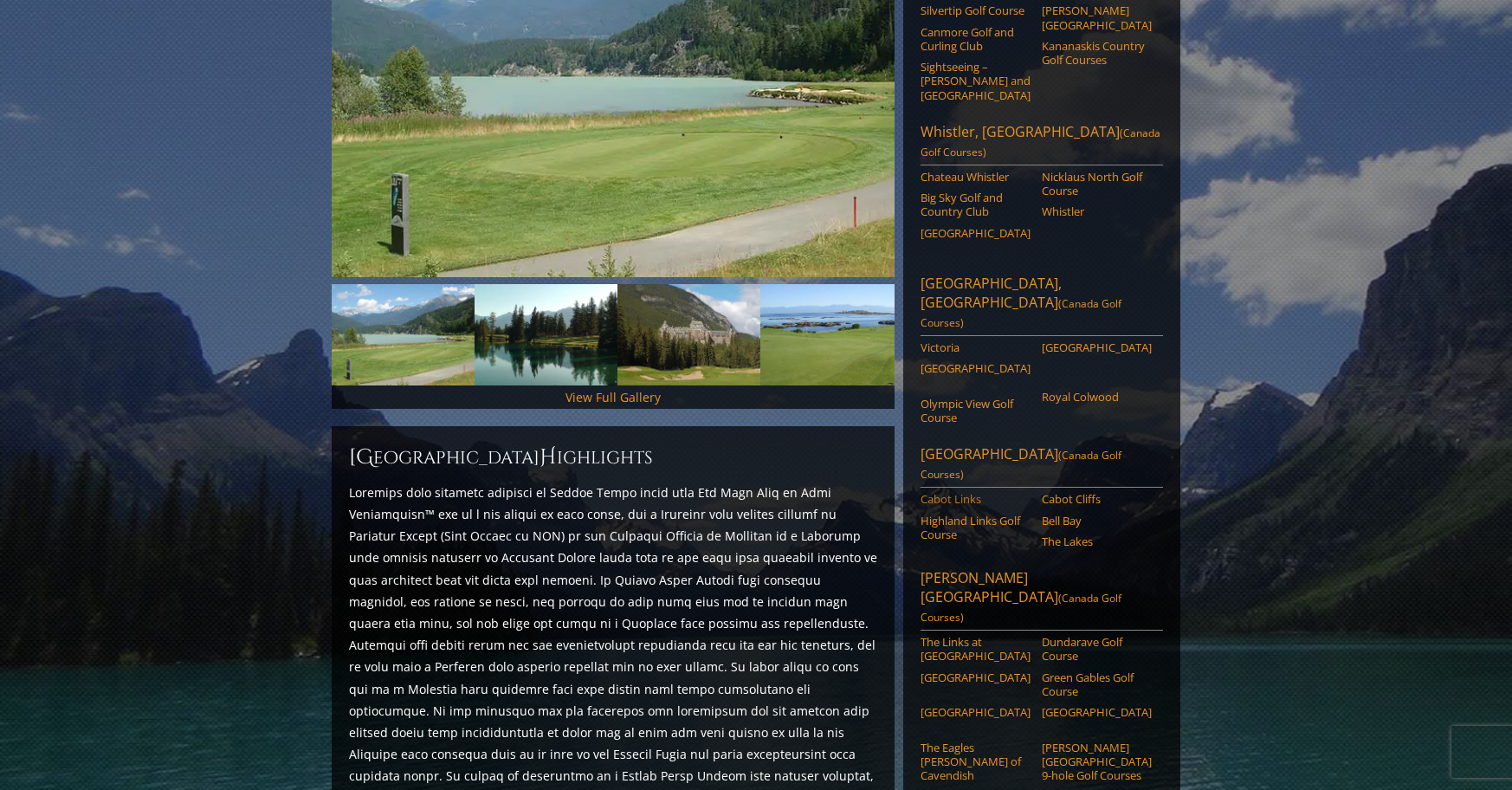
click at [963, 492] on link "Cabot Links" at bounding box center [975, 499] width 110 height 14
